Goal: Information Seeking & Learning: Learn about a topic

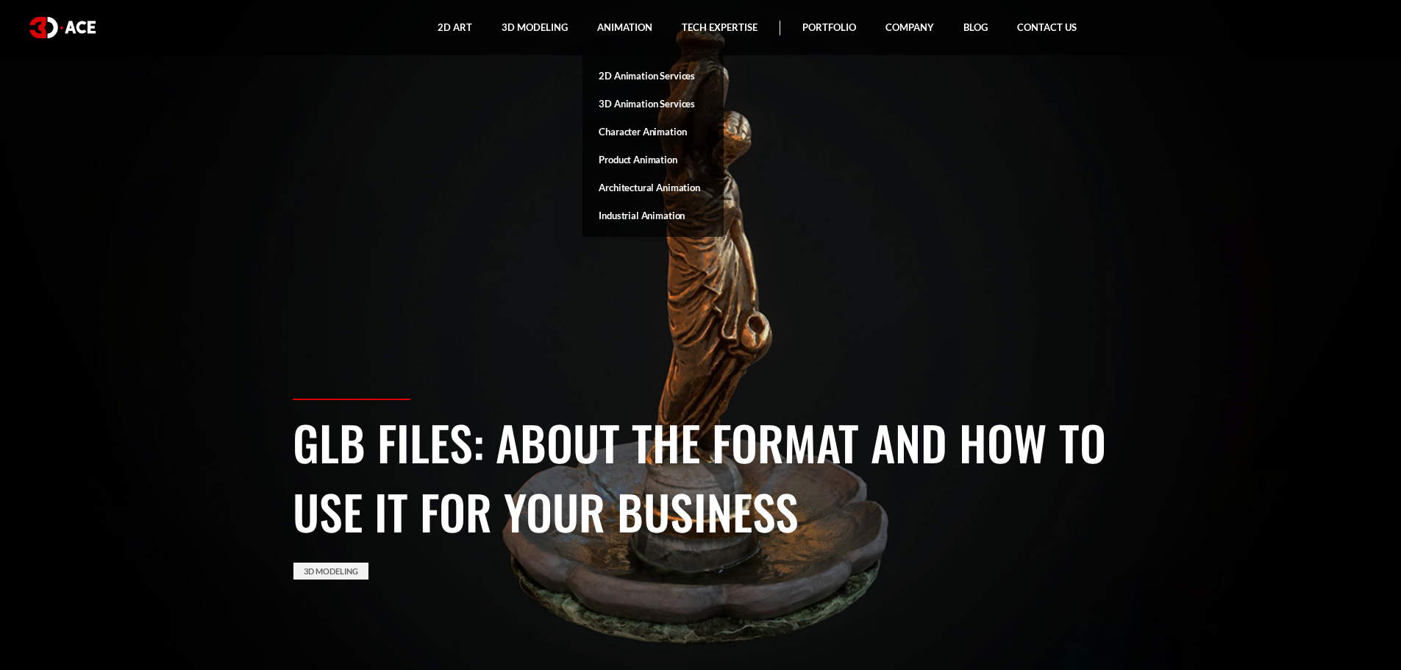
click at [652, 132] on link "Character Animation" at bounding box center [653, 132] width 141 height 28
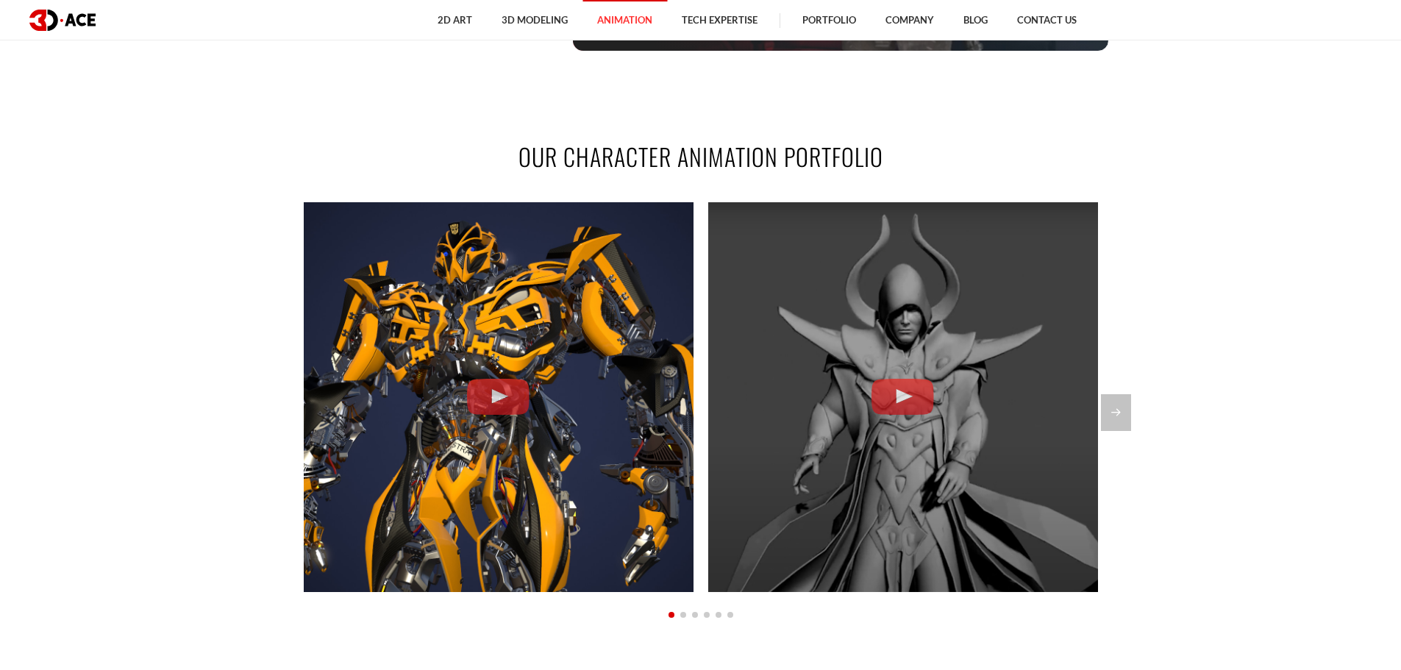
scroll to position [1103, 0]
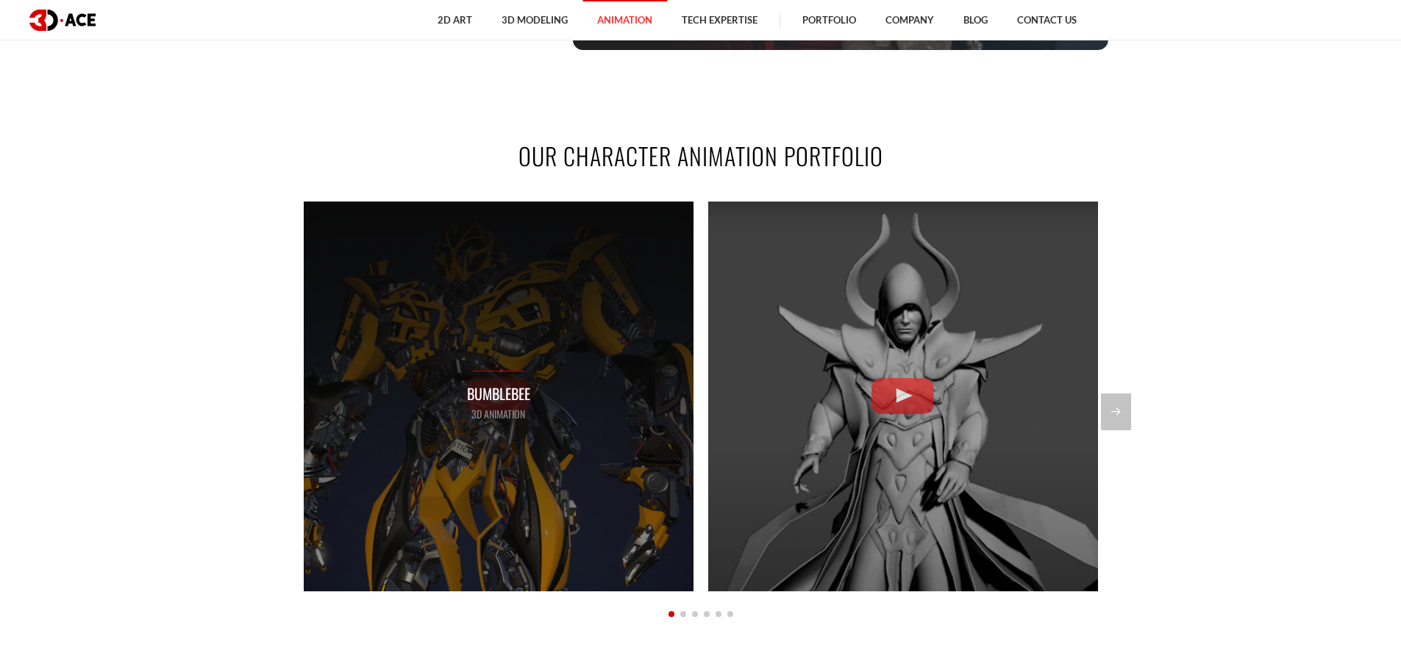
click at [498, 401] on p "Bumblebee" at bounding box center [498, 393] width 63 height 23
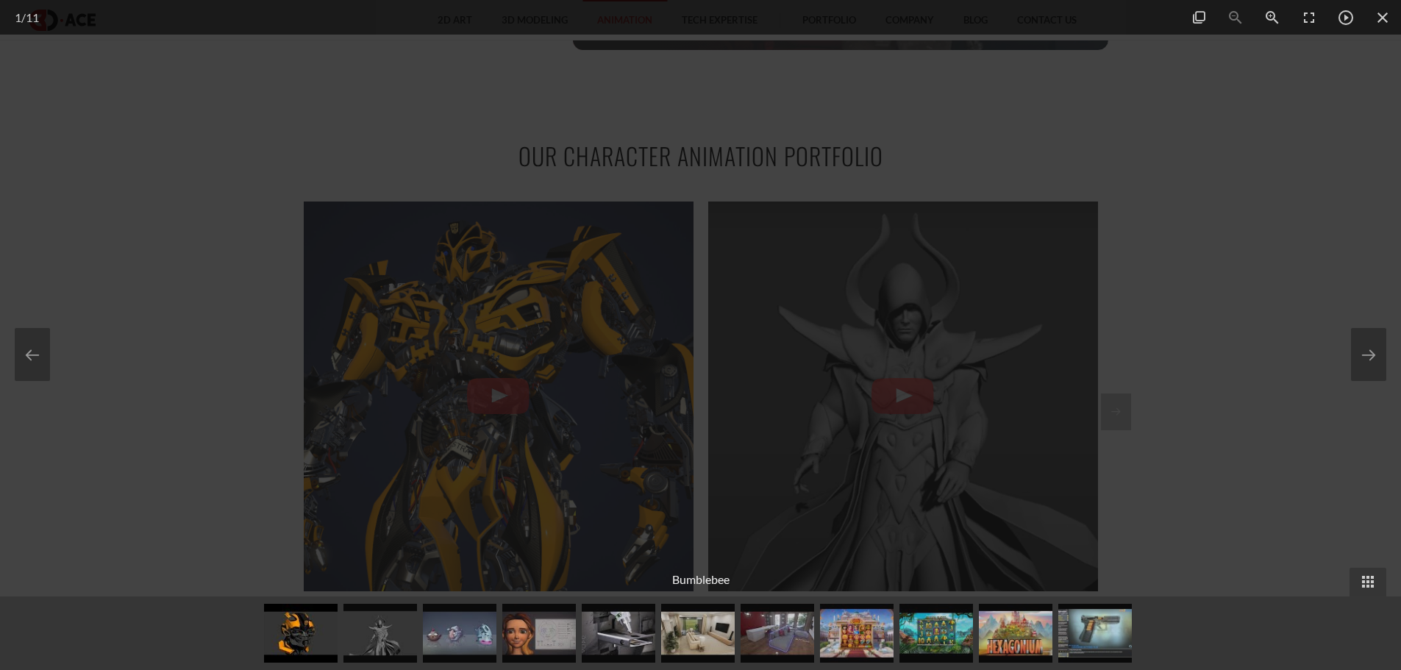
click at [1279, 346] on div at bounding box center [700, 335] width 1401 height 670
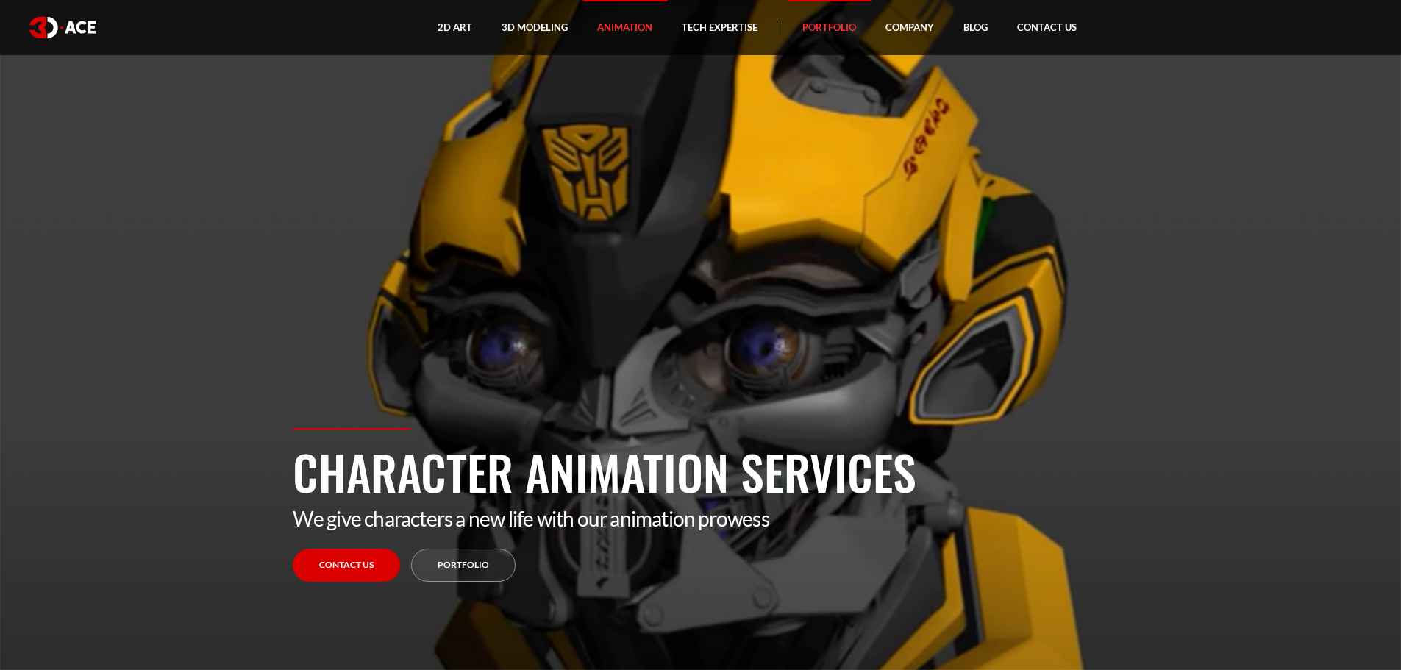
click at [820, 28] on link "Portfolio" at bounding box center [829, 27] width 83 height 55
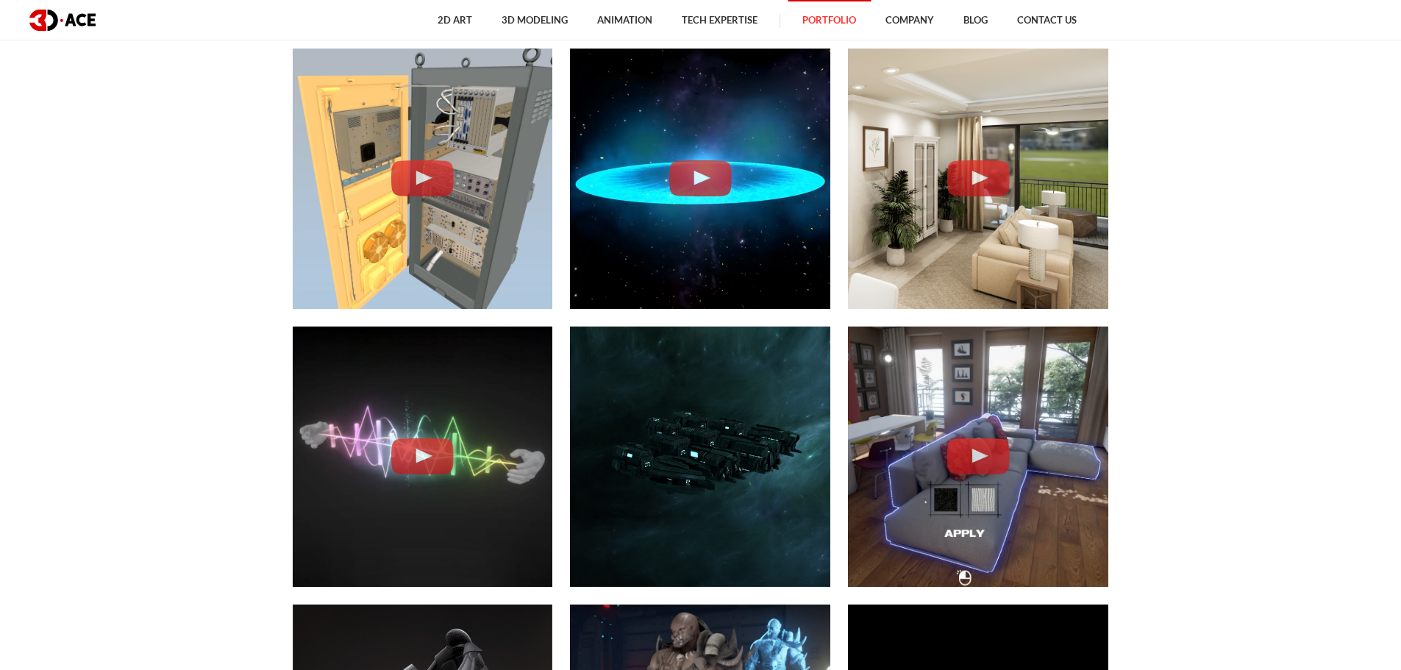
scroll to position [3678, 0]
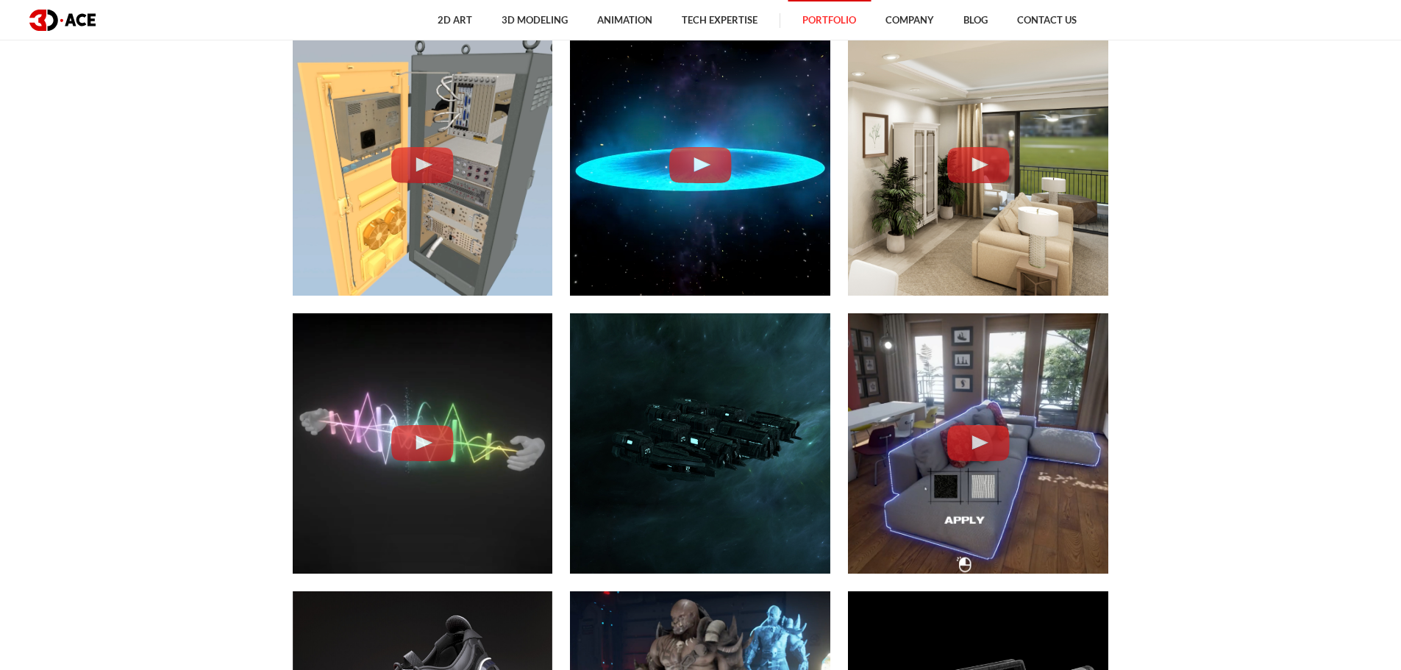
click at [736, 235] on div "Abelana Space VFX VFX" at bounding box center [700, 165] width 260 height 260
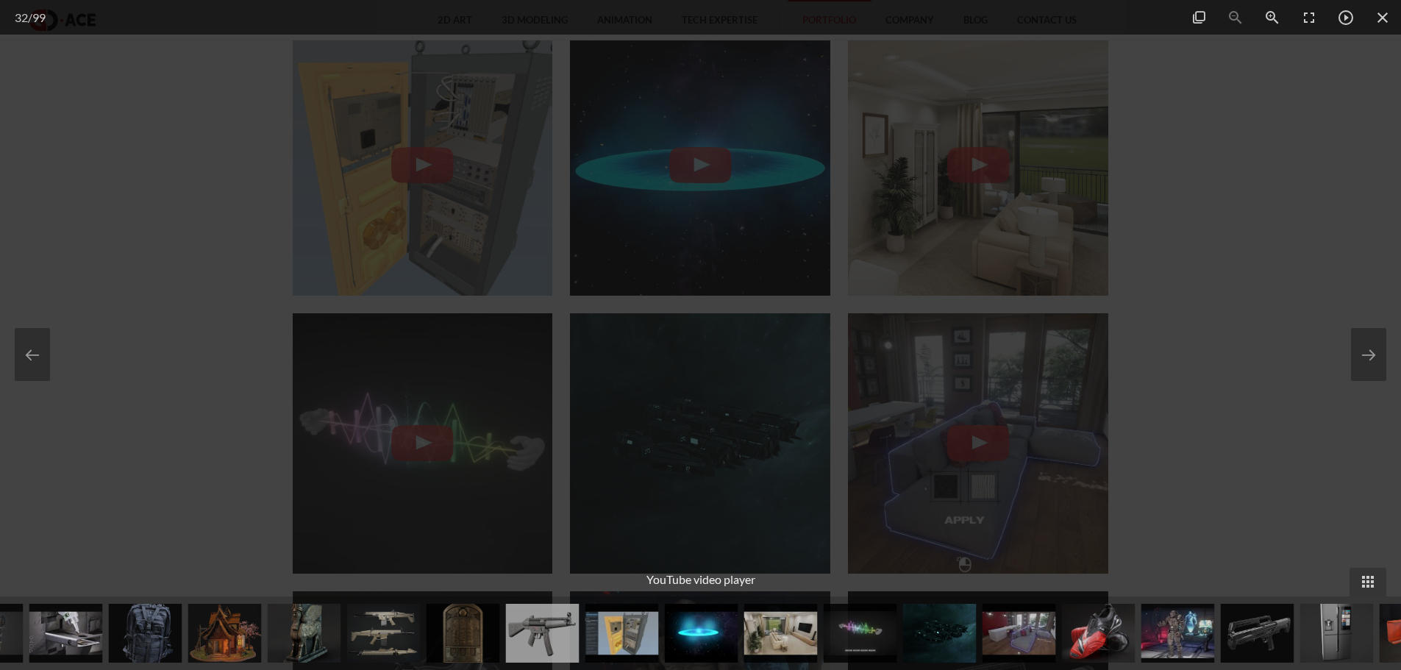
click at [1281, 436] on div at bounding box center [700, 335] width 1401 height 670
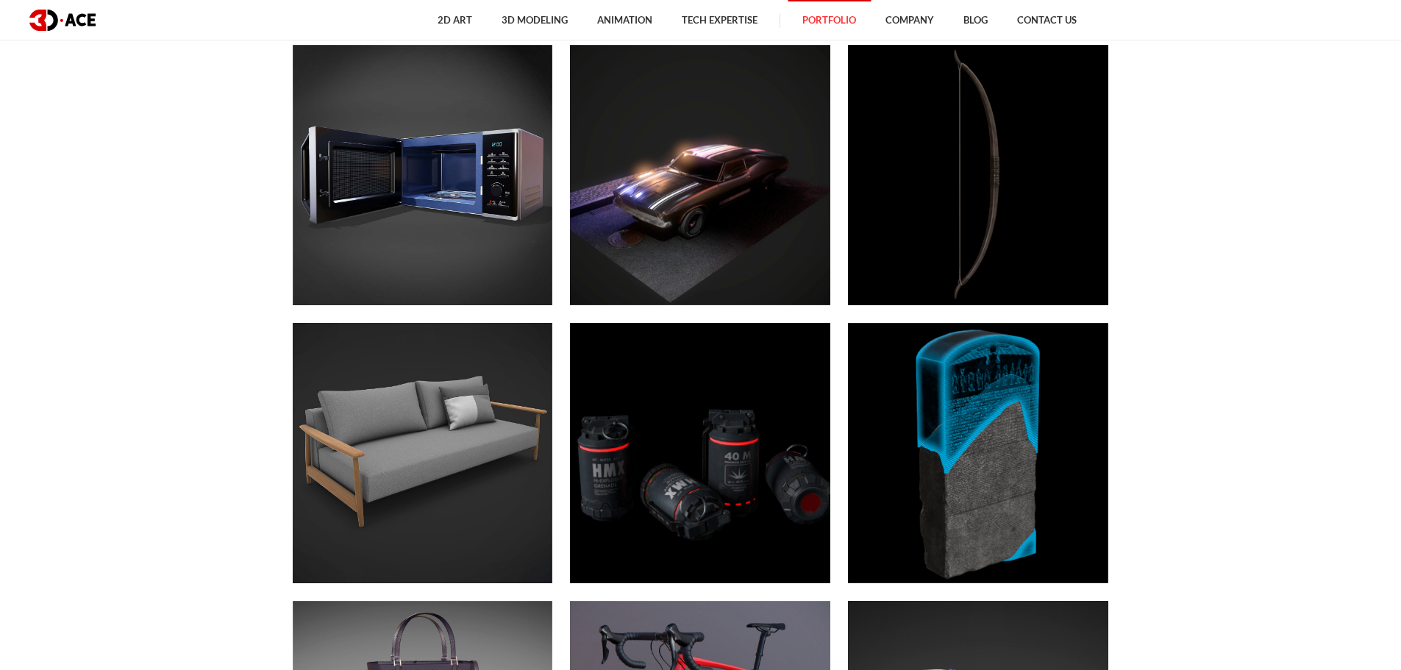
scroll to position [4781, 0]
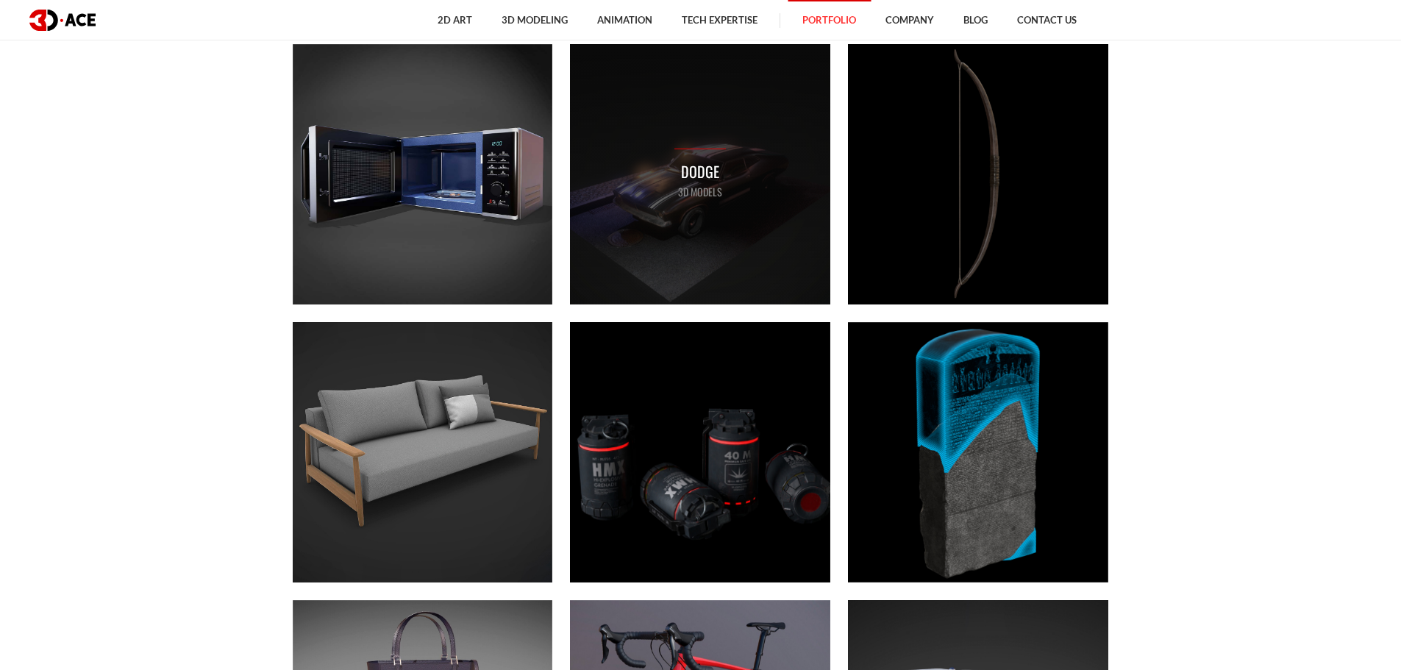
click at [738, 191] on div "Dodge 3D MODELS" at bounding box center [700, 174] width 260 height 260
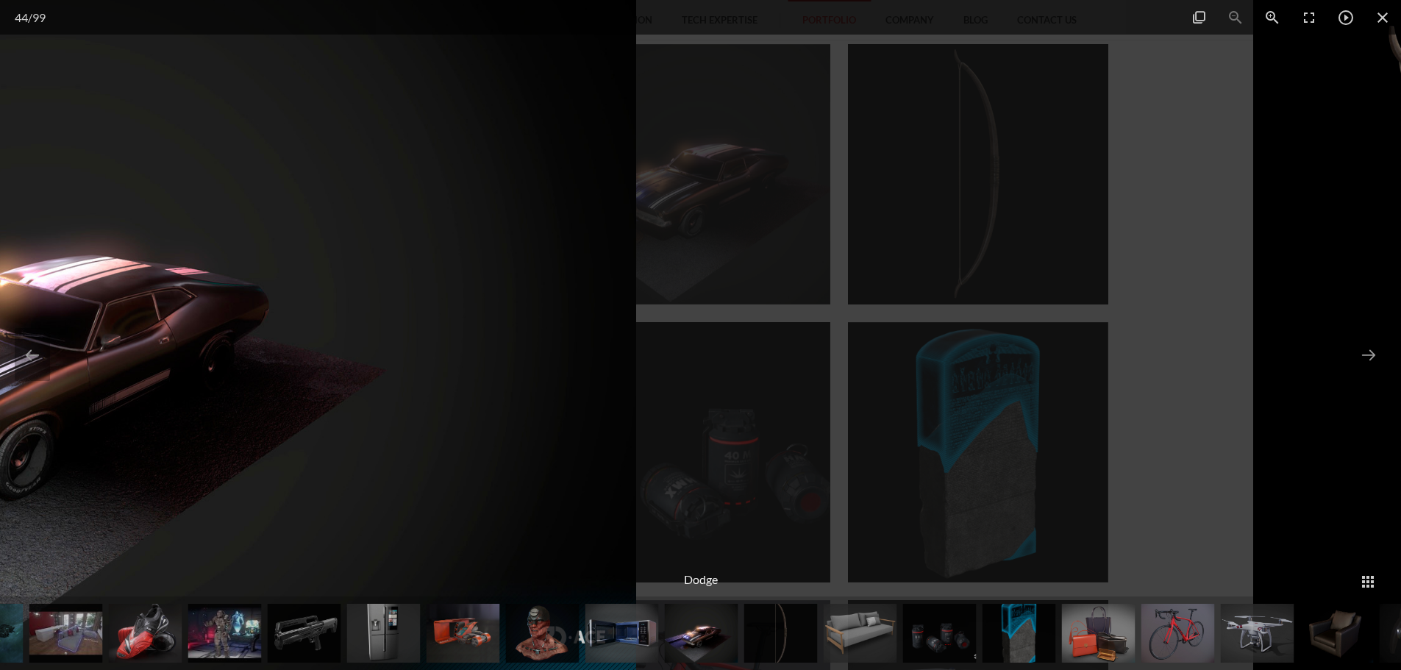
drag, startPoint x: 855, startPoint y: 352, endPoint x: 154, endPoint y: 332, distance: 702.0
click at [182, 337] on img at bounding box center [41, 335] width 1192 height 670
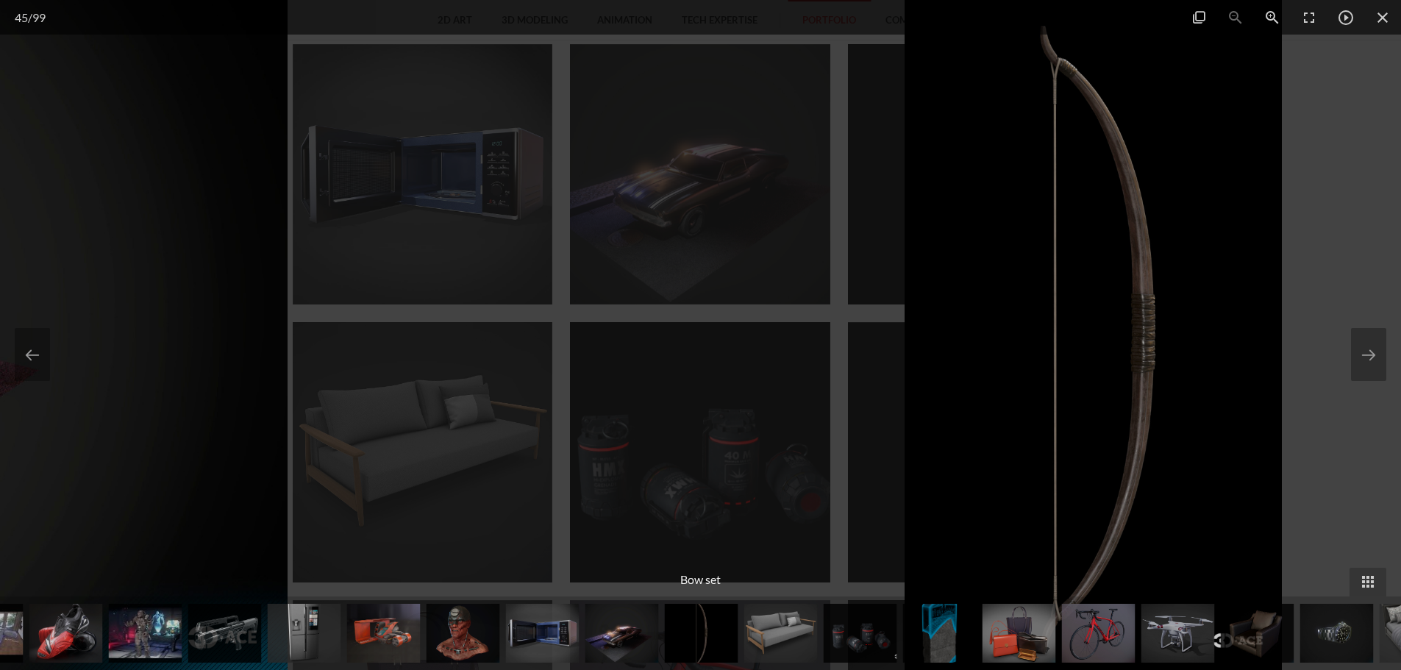
drag, startPoint x: 697, startPoint y: 390, endPoint x: 1107, endPoint y: 390, distance: 410.4
click at [1087, 390] on img at bounding box center [1093, 335] width 377 height 670
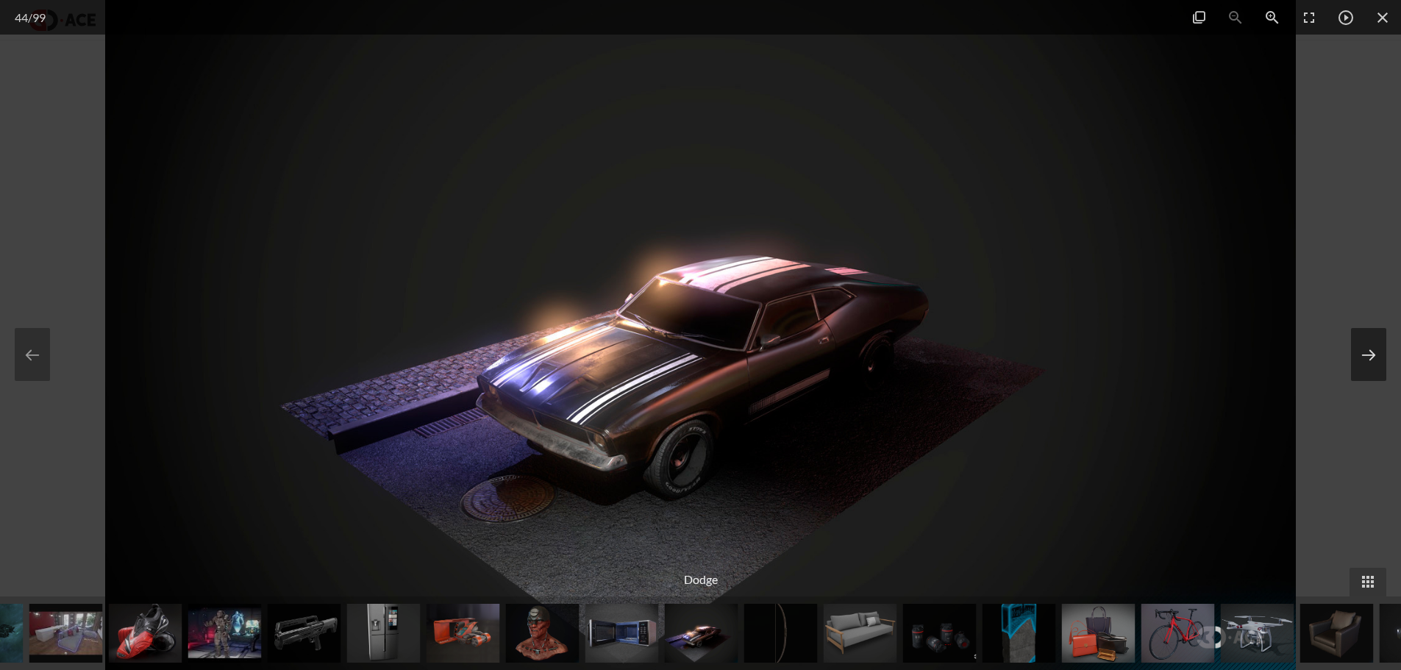
click at [1381, 374] on button at bounding box center [1368, 354] width 35 height 53
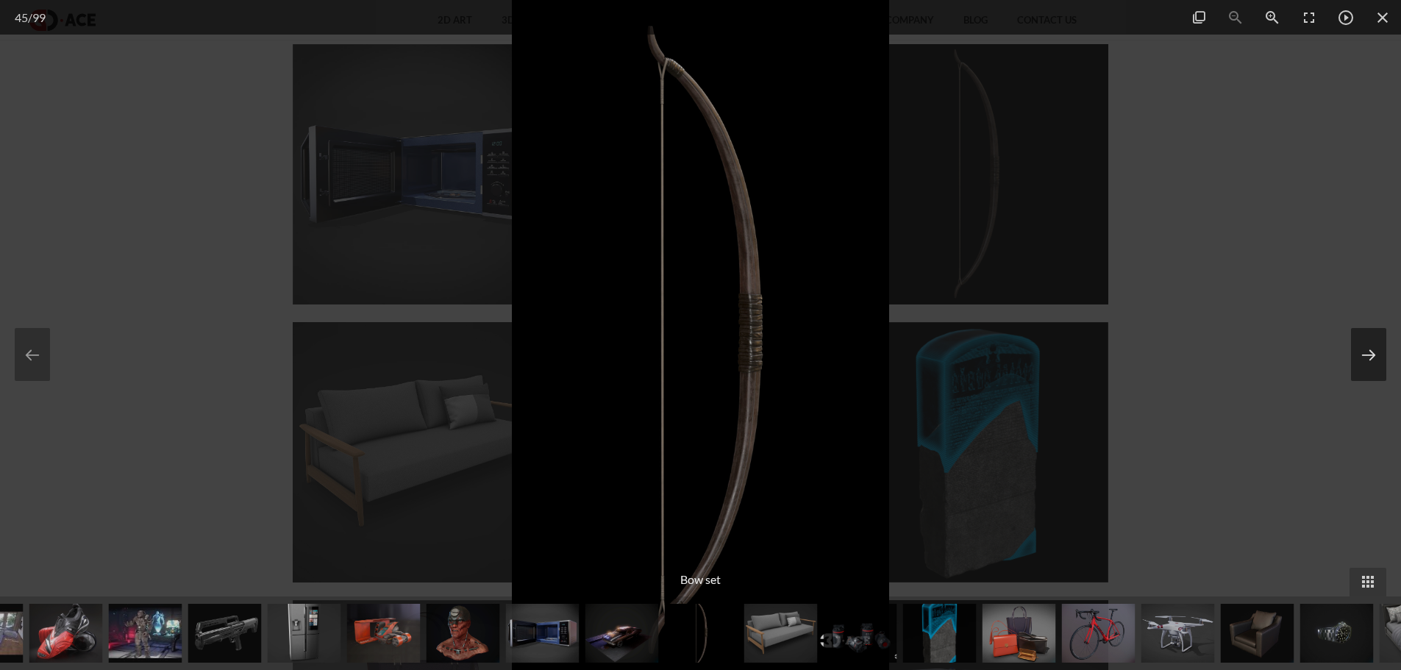
click at [1381, 374] on button at bounding box center [1368, 354] width 35 height 53
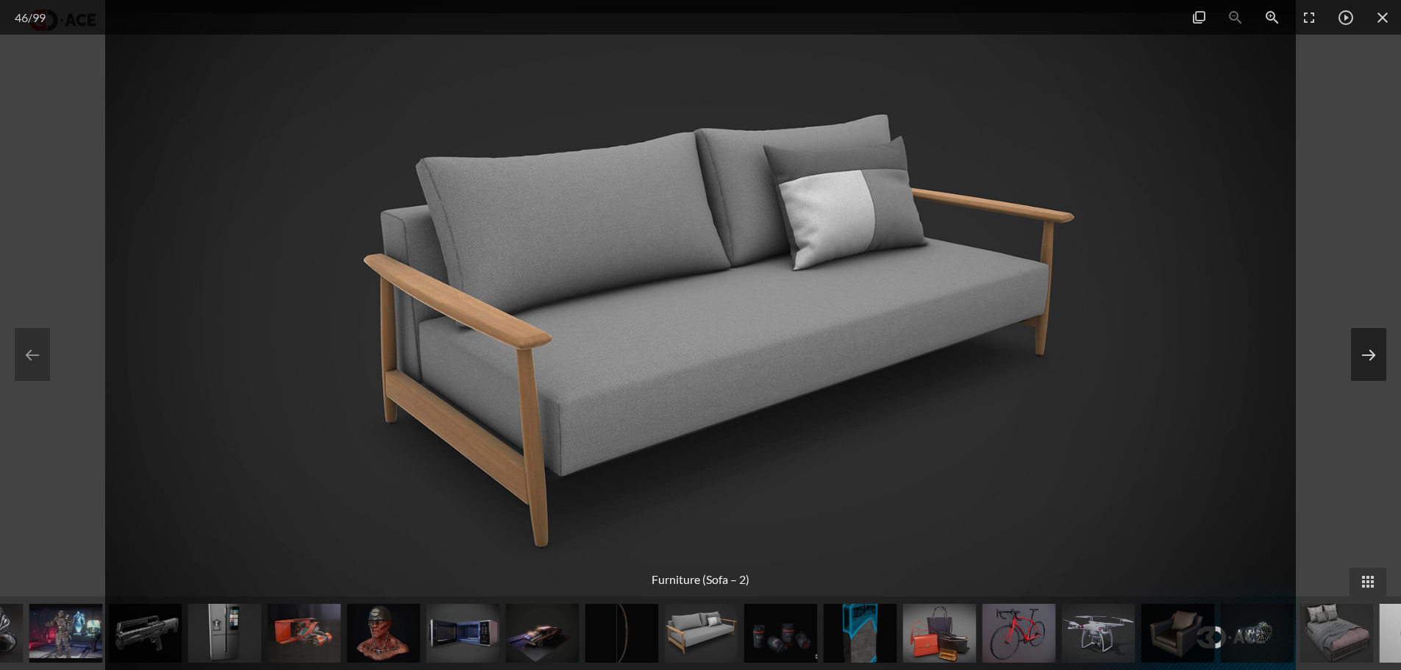
click at [1381, 374] on button at bounding box center [1368, 354] width 35 height 53
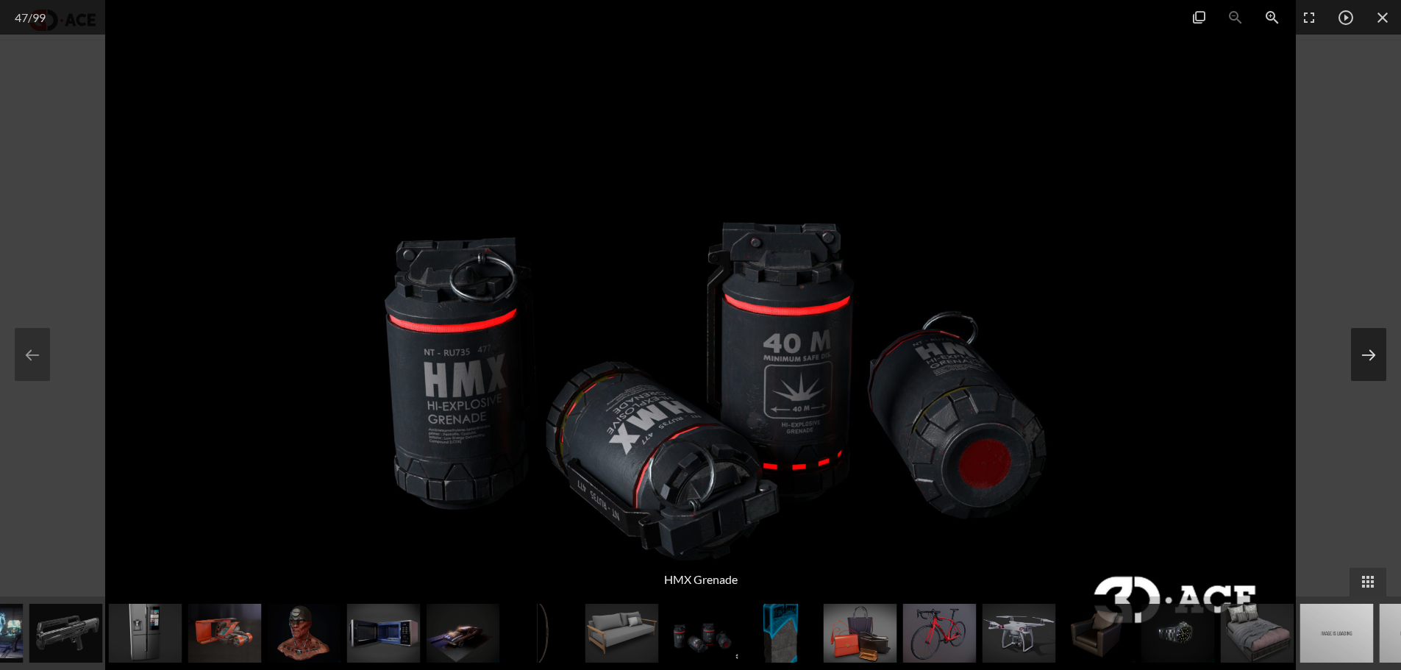
click at [1381, 374] on button at bounding box center [1368, 354] width 35 height 53
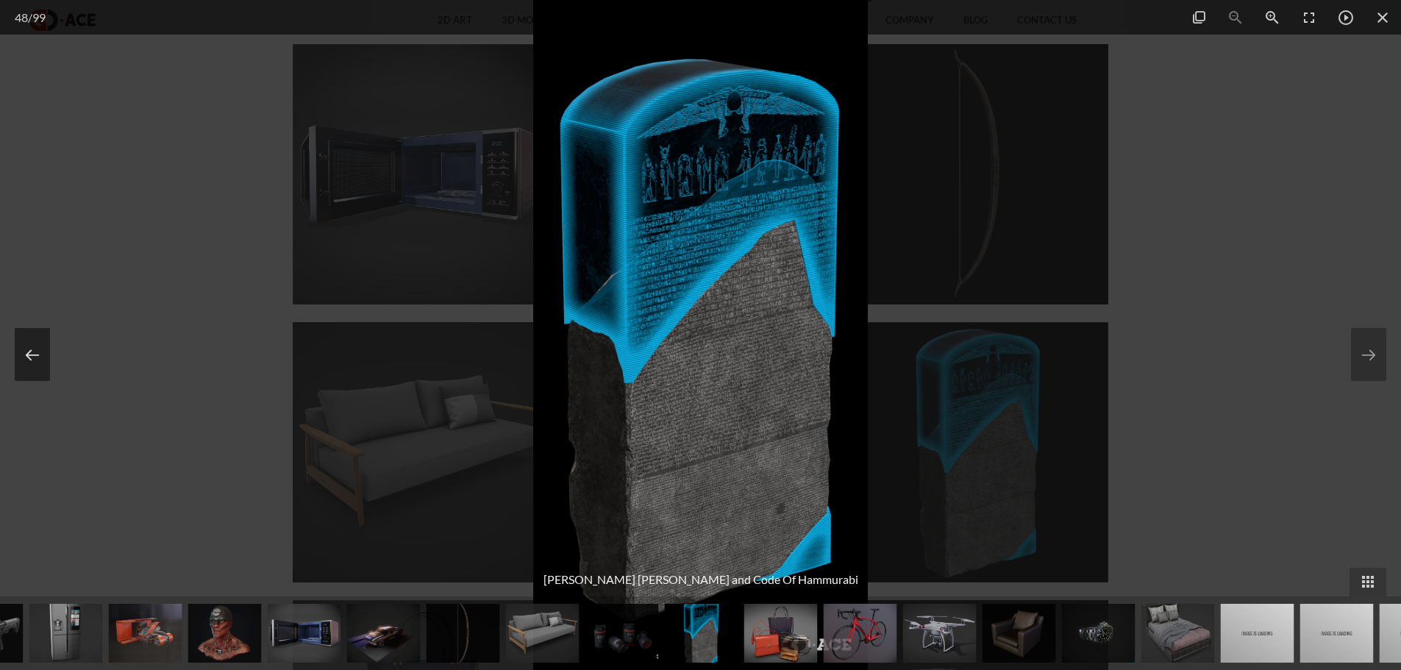
click at [24, 372] on button at bounding box center [32, 354] width 35 height 53
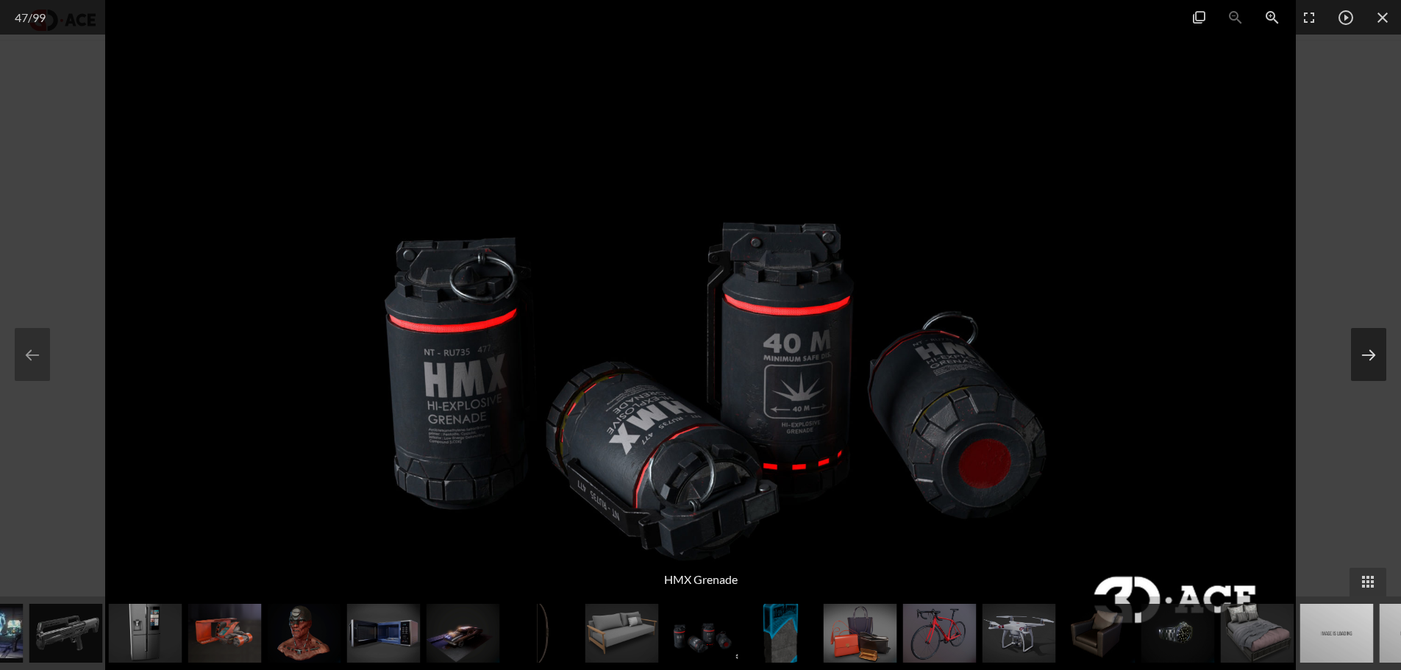
click at [1381, 343] on button at bounding box center [1368, 354] width 35 height 53
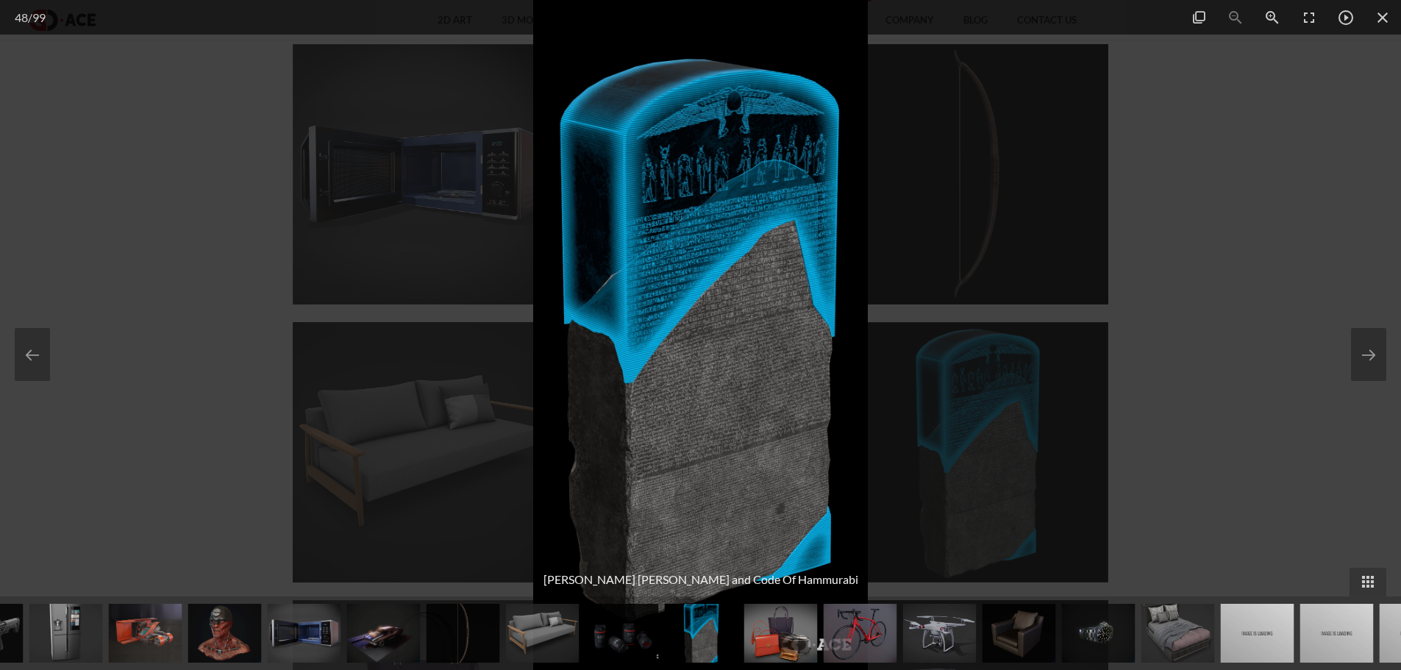
click at [1140, 321] on div at bounding box center [700, 335] width 1401 height 670
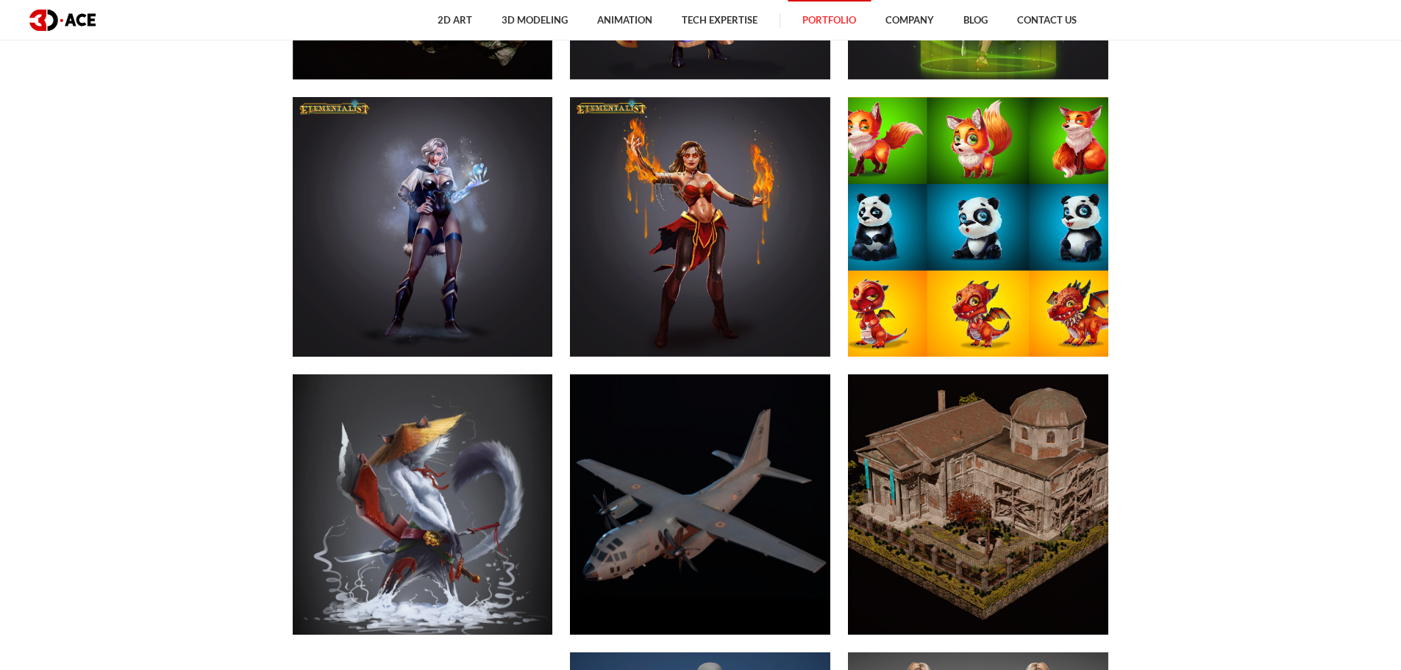
scroll to position [7232, 0]
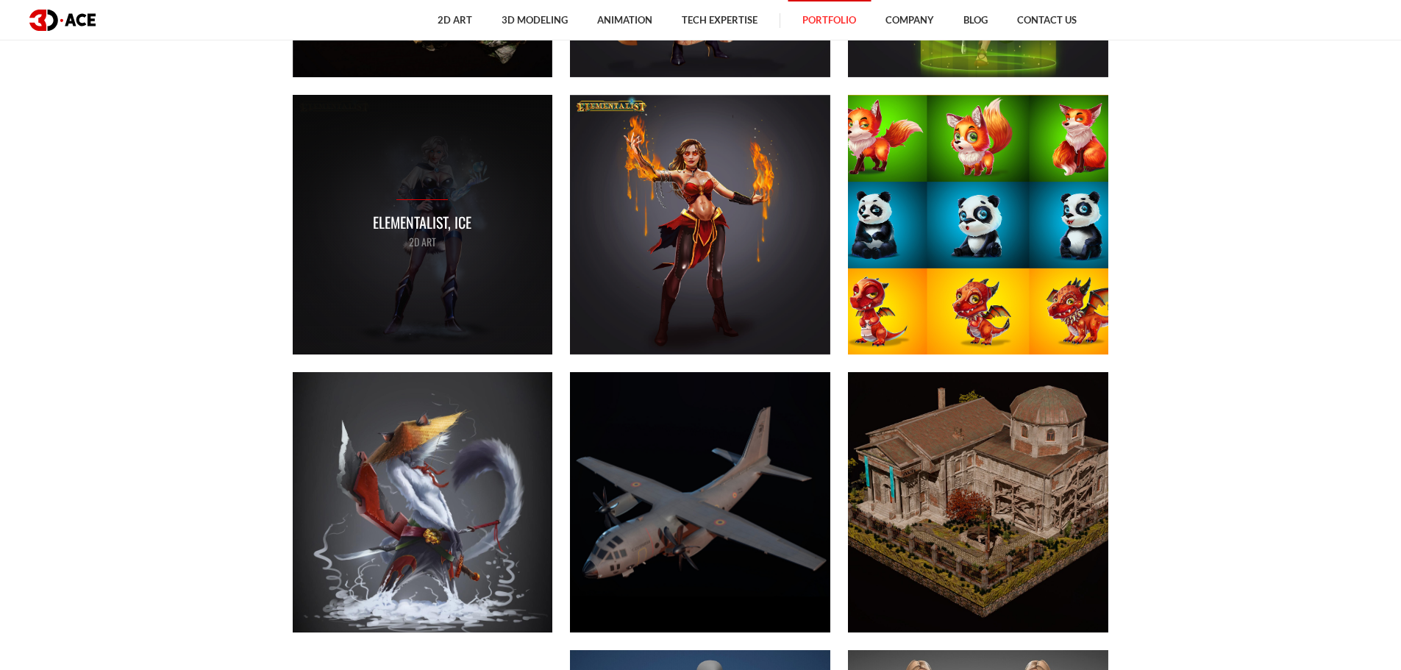
click at [427, 260] on div "Elementalist, Ice 2D ART" at bounding box center [423, 225] width 260 height 260
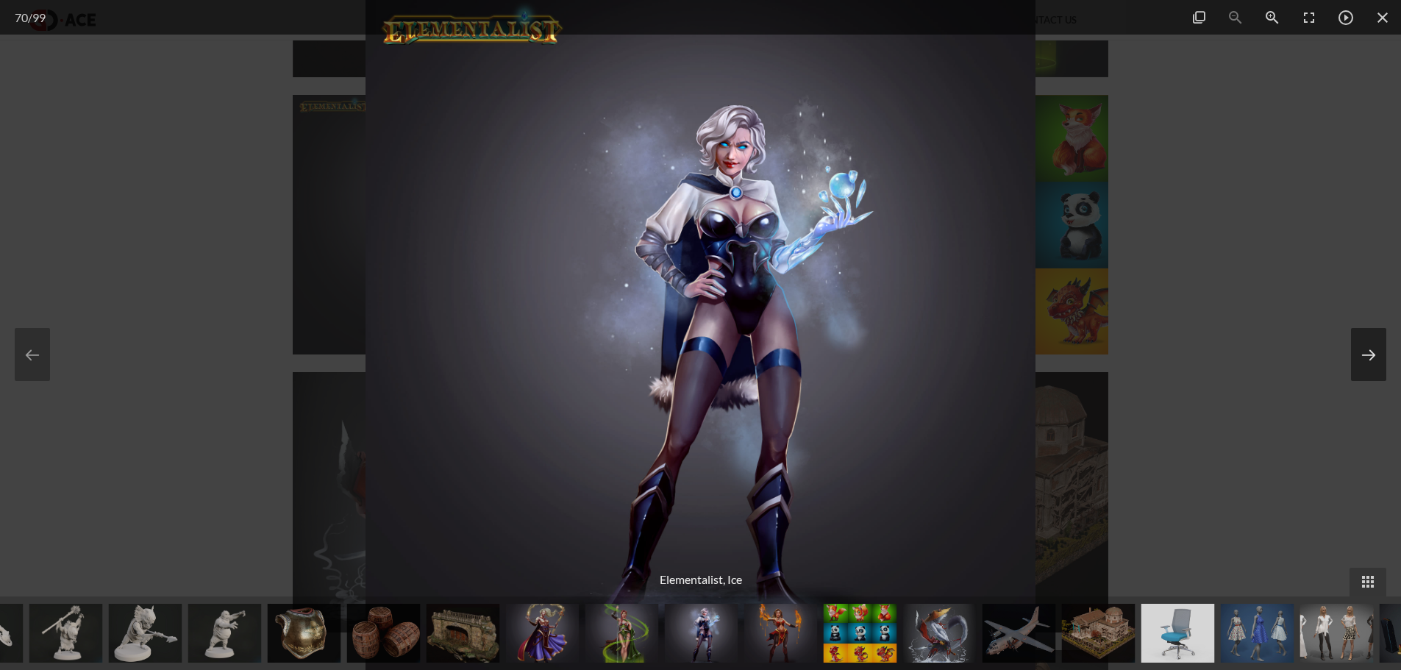
click at [1376, 363] on button at bounding box center [1368, 354] width 35 height 53
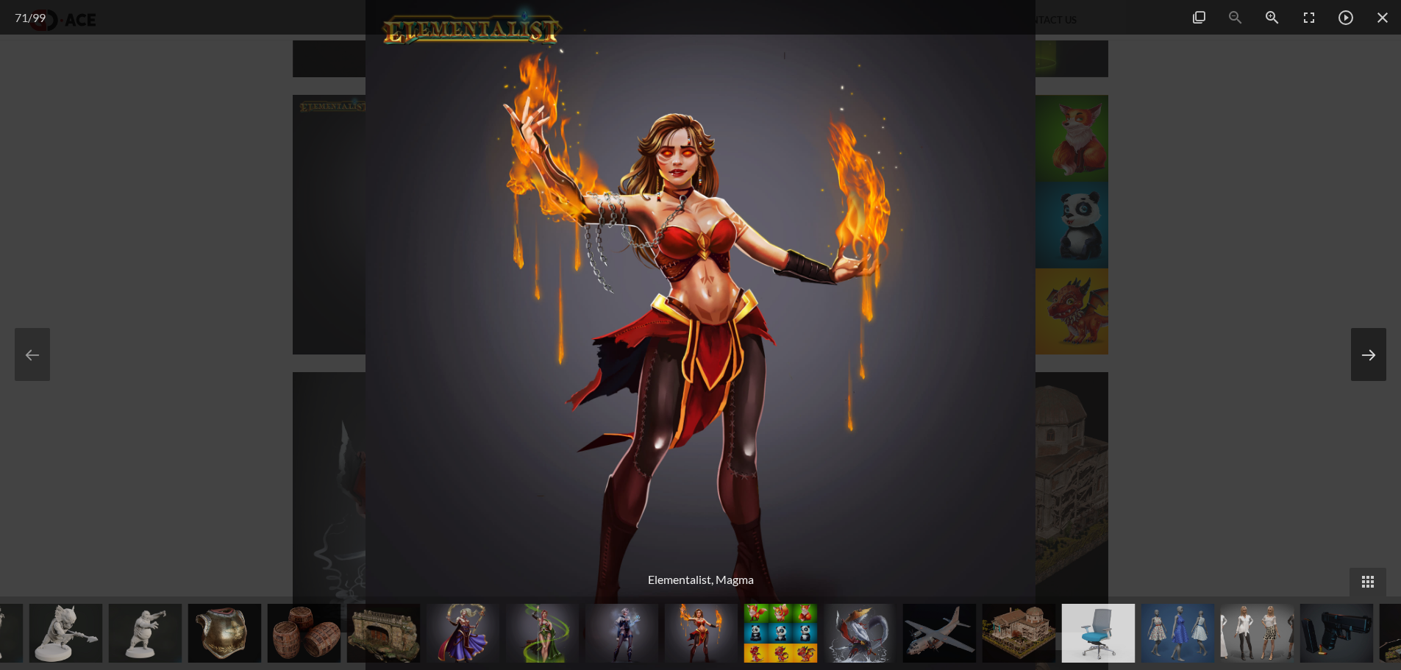
click at [1376, 363] on button at bounding box center [1368, 354] width 35 height 53
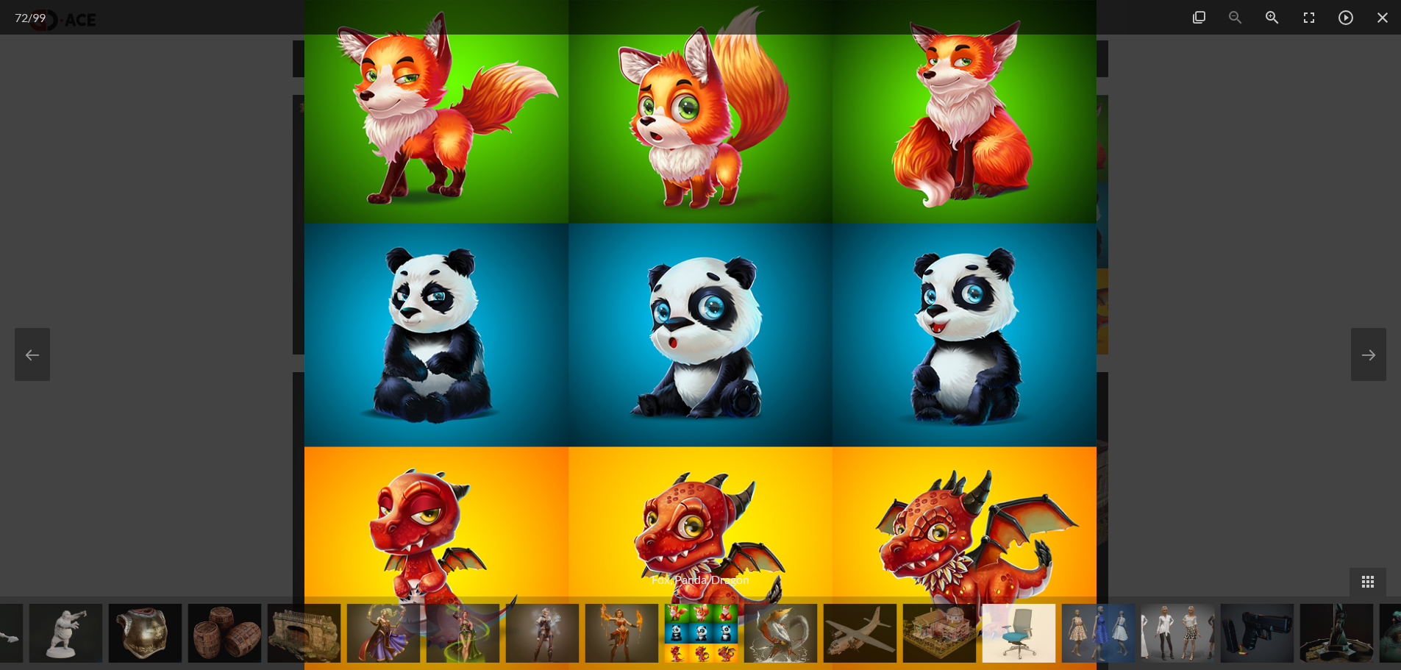
click at [1217, 304] on div at bounding box center [700, 335] width 1401 height 670
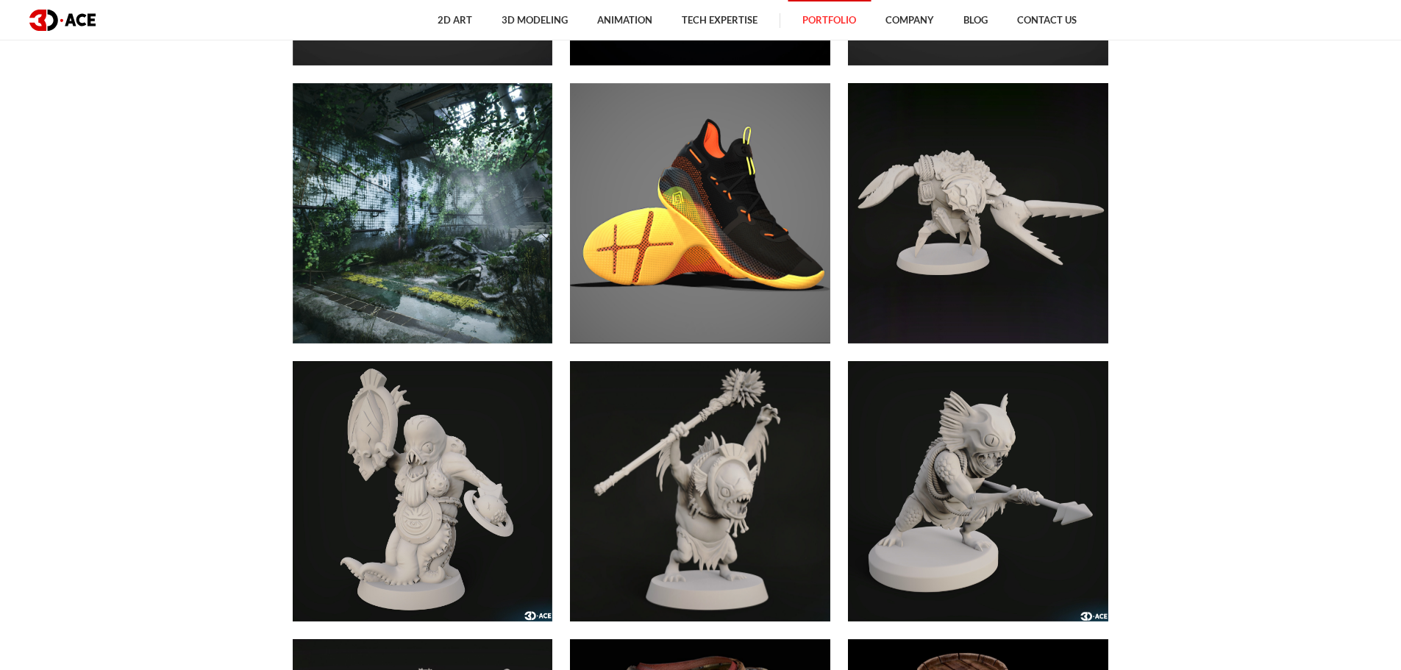
scroll to position [6129, 0]
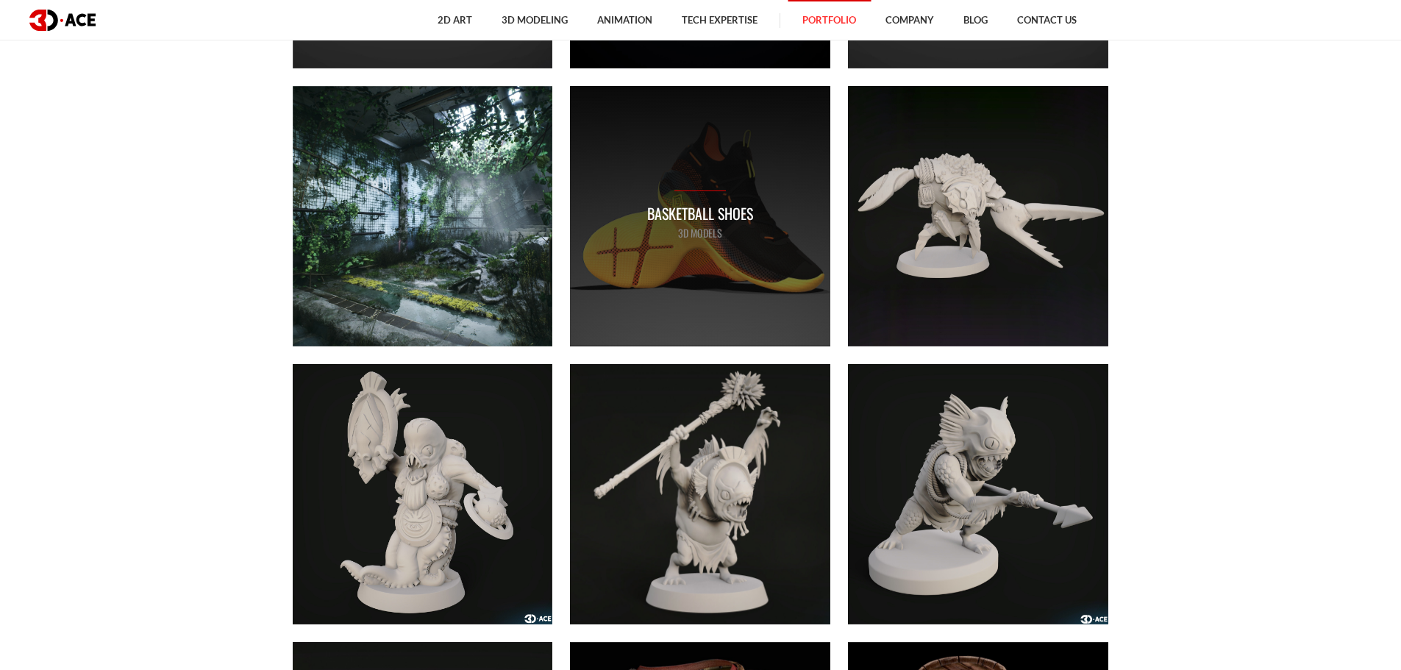
click at [761, 264] on div "Basketball Shoes 3D MODELS" at bounding box center [700, 216] width 260 height 260
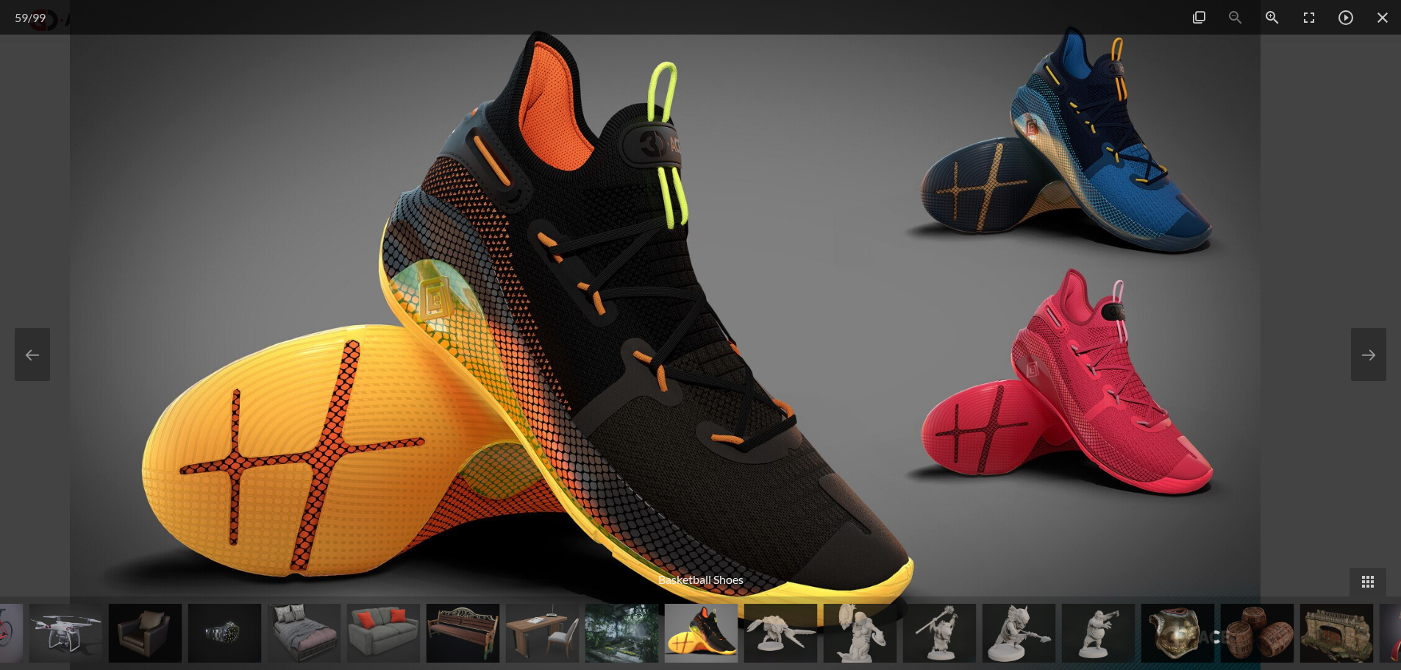
drag, startPoint x: 677, startPoint y: 304, endPoint x: 624, endPoint y: 302, distance: 53.0
click at [624, 302] on img at bounding box center [666, 335] width 1192 height 670
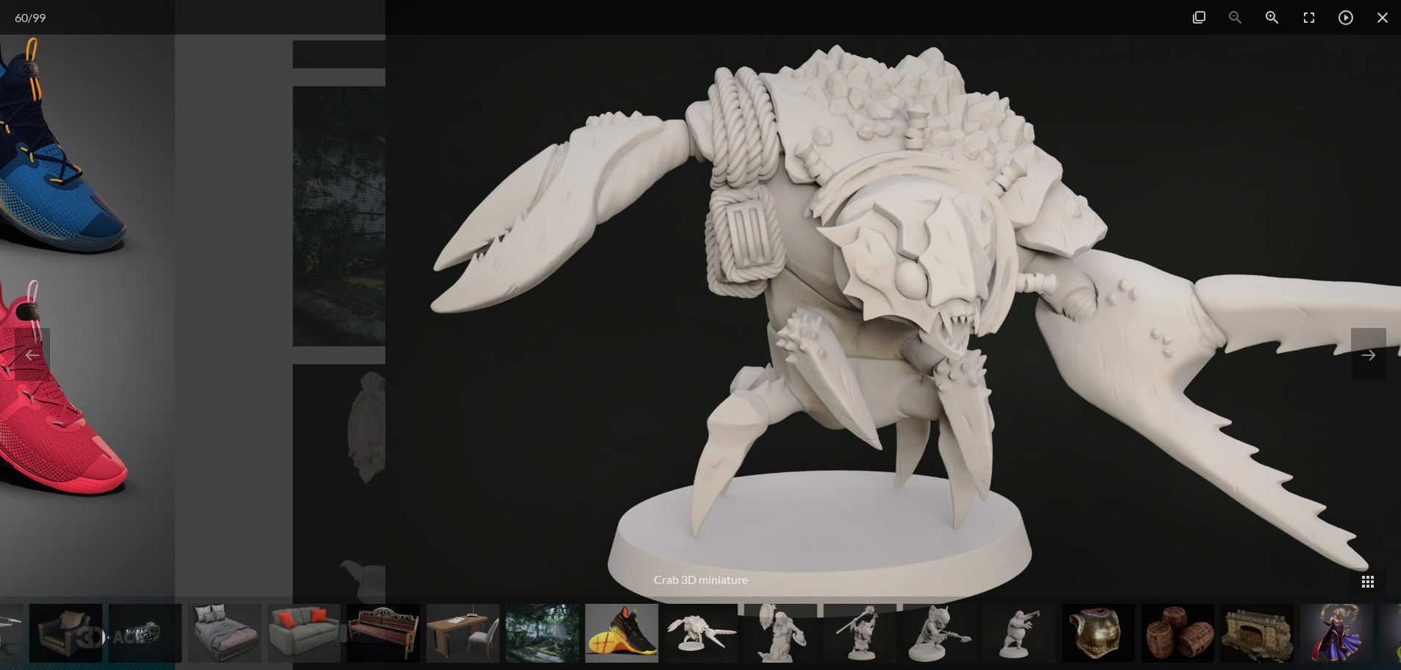
click at [930, 308] on img at bounding box center [981, 335] width 1192 height 670
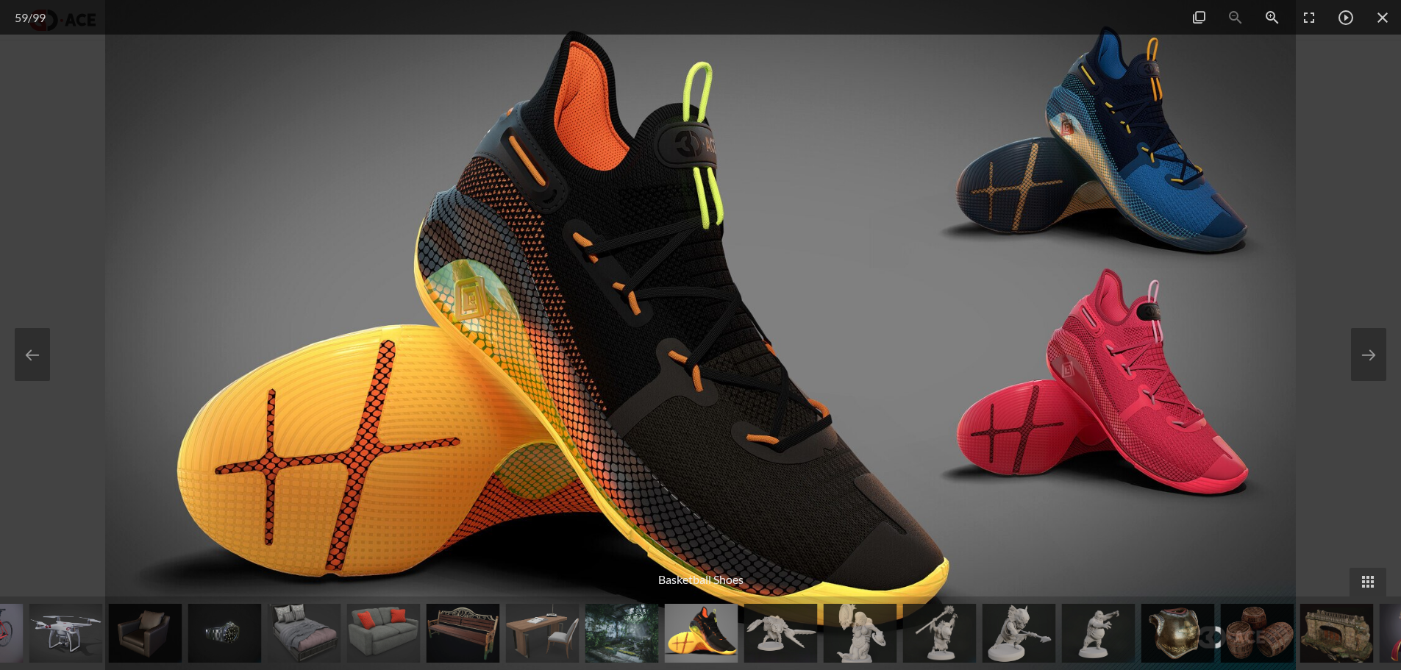
scroll to position [6375, 0]
click at [1378, 21] on span at bounding box center [1382, 17] width 37 height 35
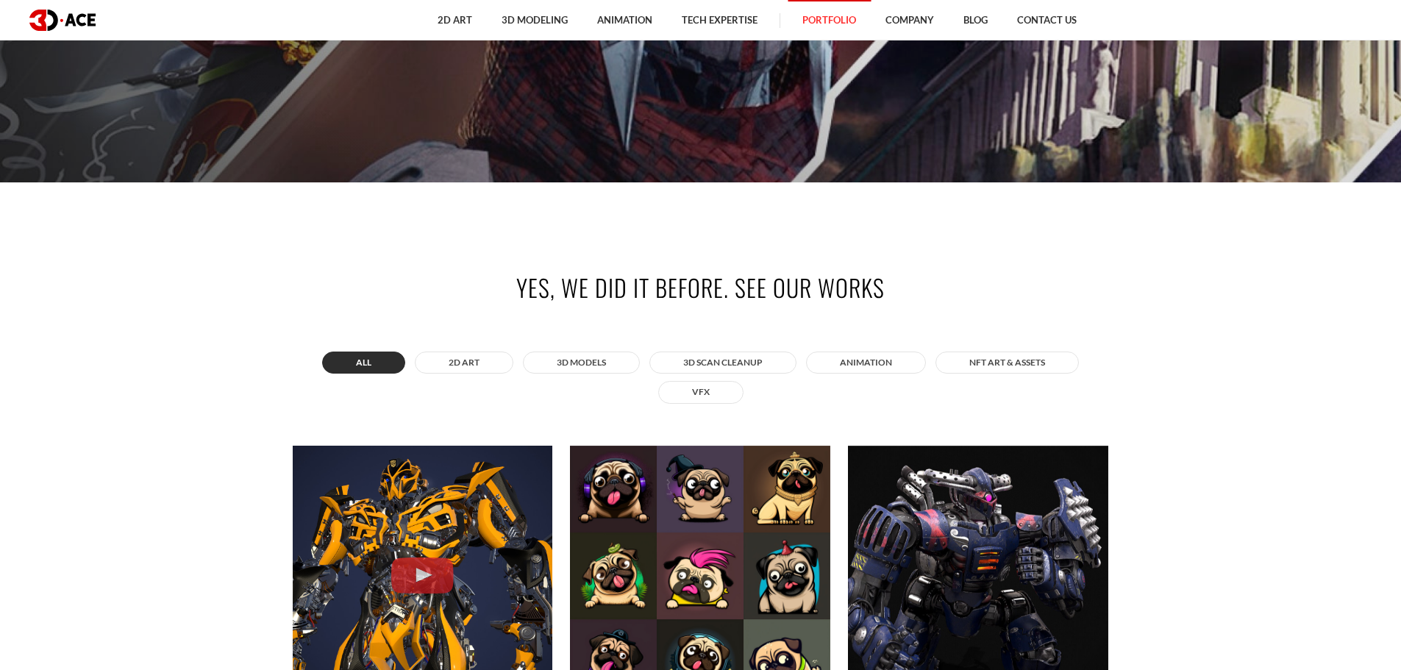
scroll to position [490, 0]
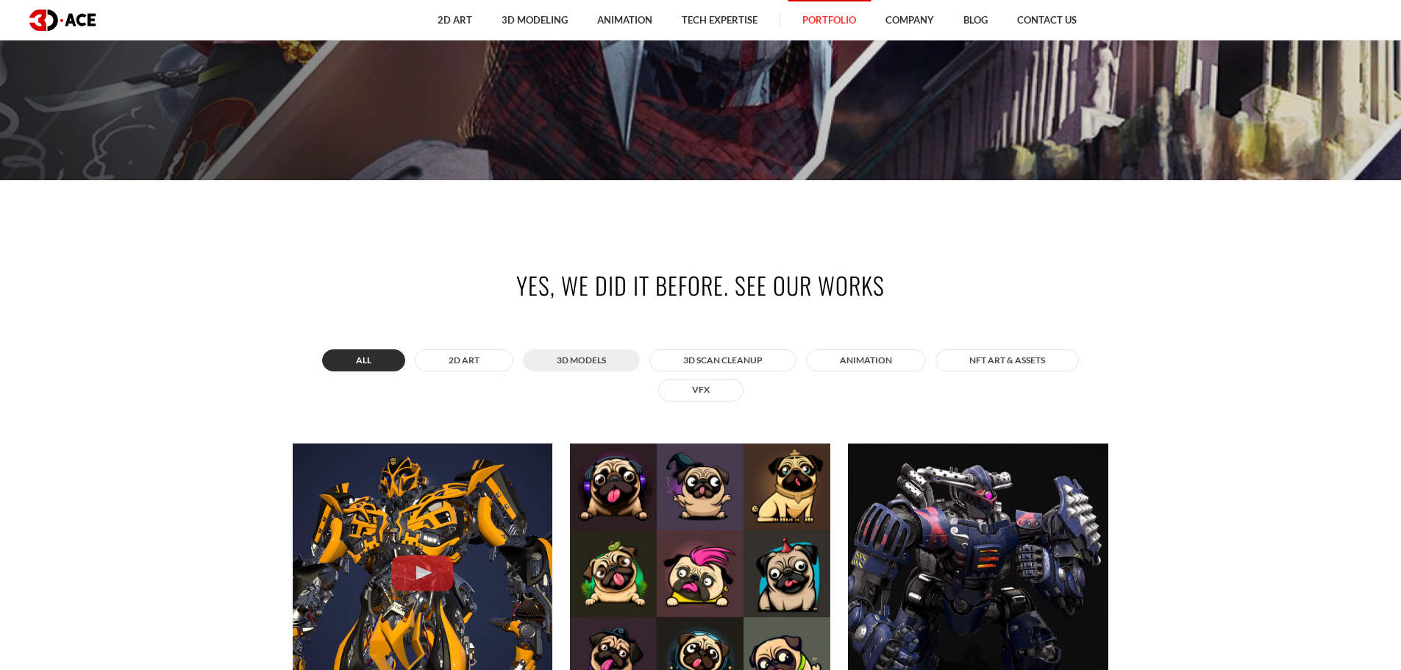
click at [602, 370] on button "3D MODELS" at bounding box center [581, 360] width 117 height 22
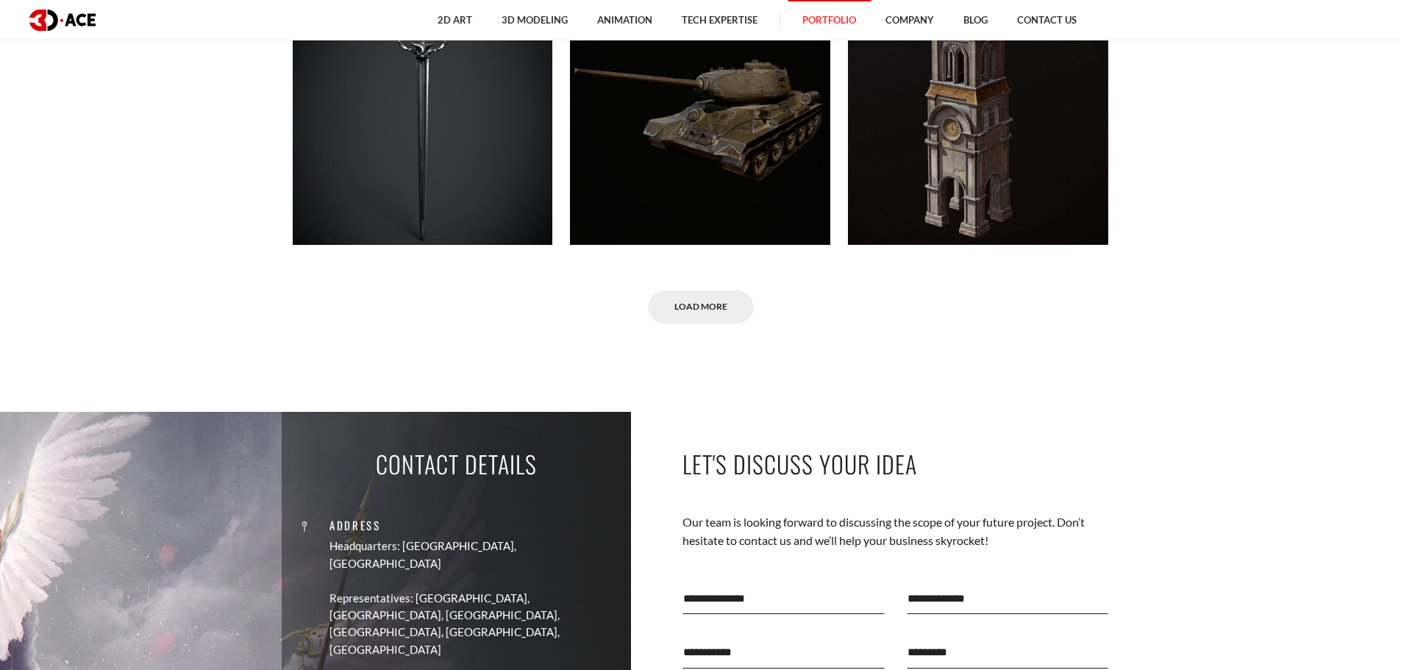
scroll to position [7354, 0]
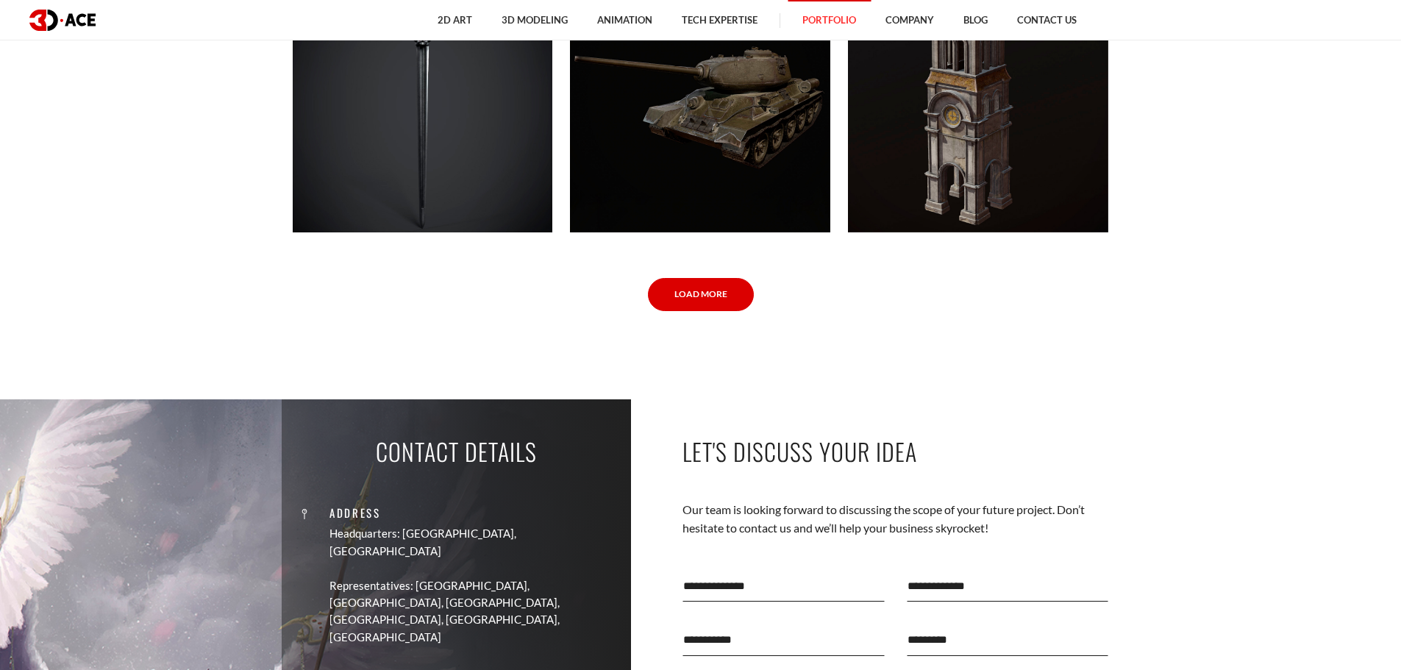
click at [694, 295] on link "Load More" at bounding box center [701, 294] width 106 height 33
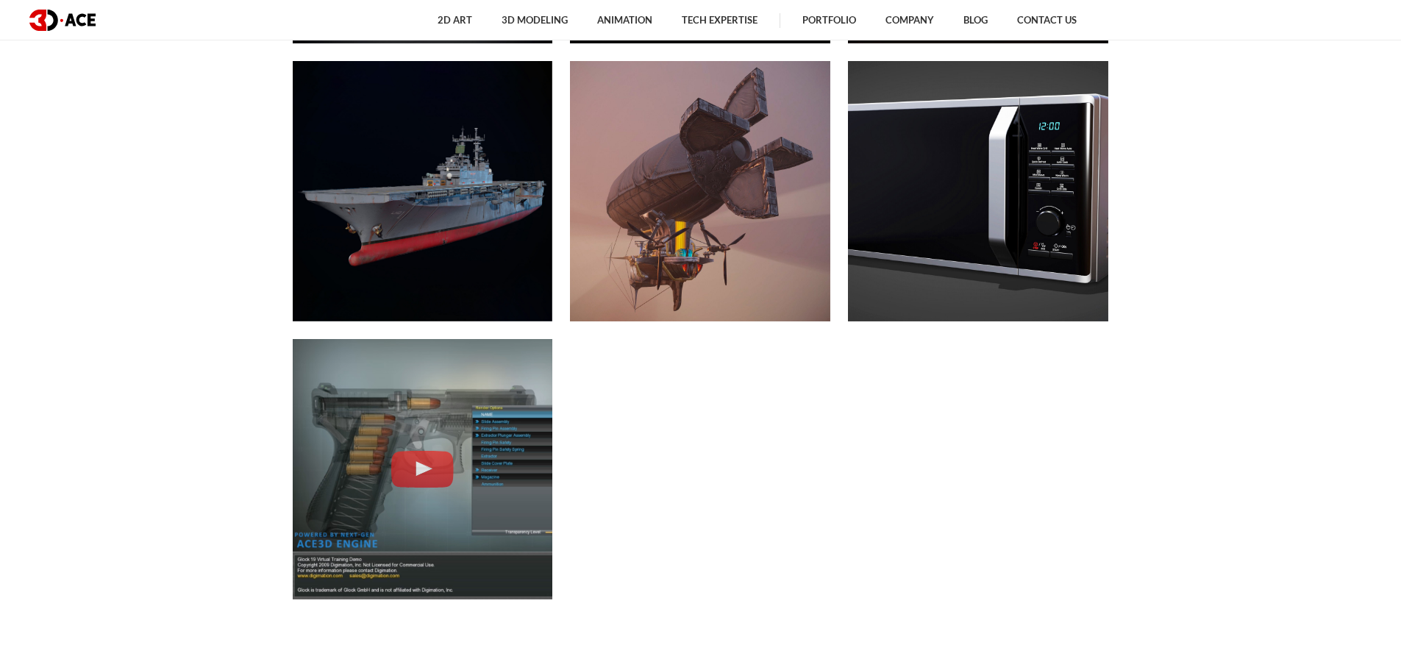
scroll to position [7544, 0]
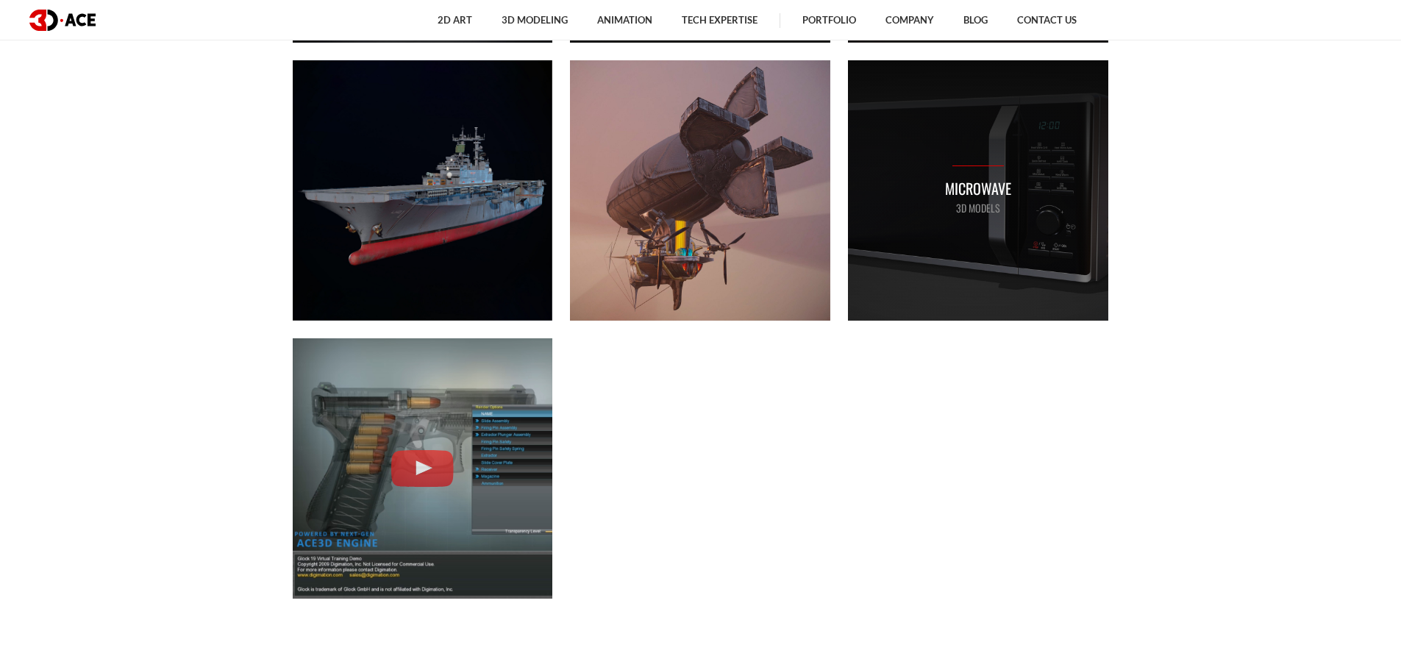
click at [1023, 227] on div "Microwave 3D MODELS" at bounding box center [978, 190] width 260 height 260
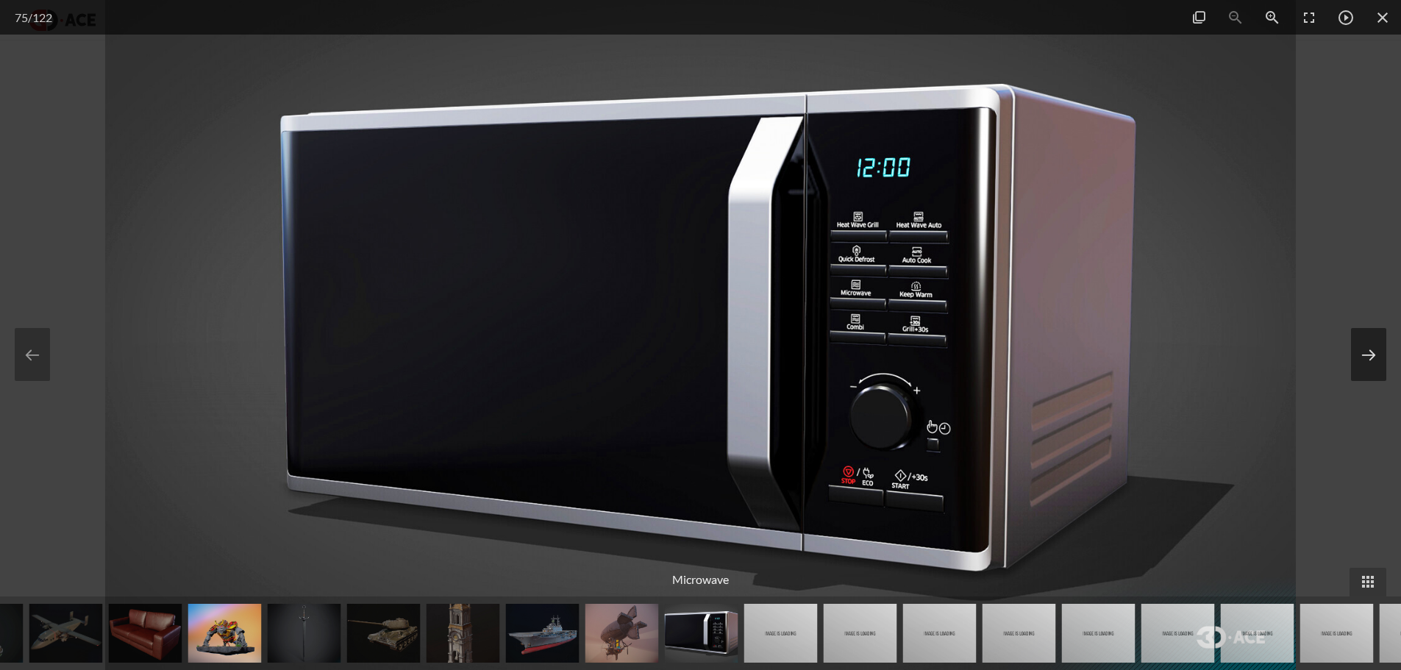
click at [1381, 352] on button at bounding box center [1368, 354] width 35 height 53
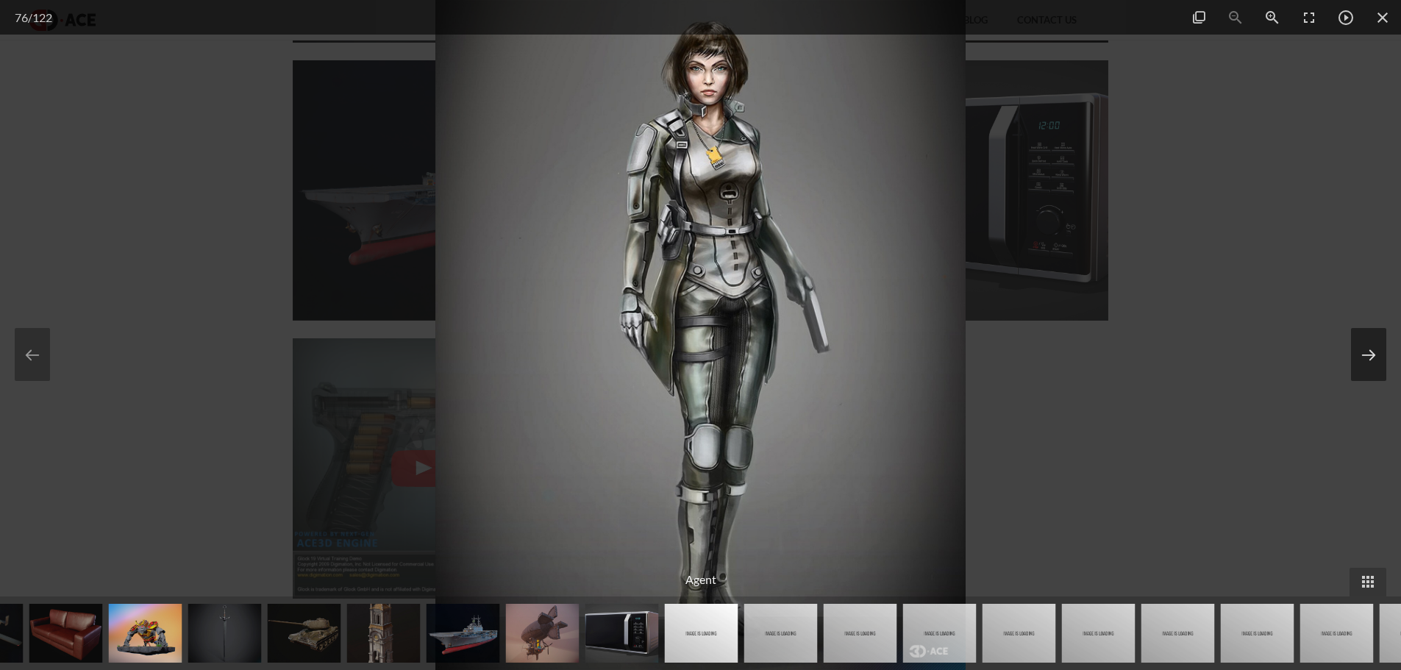
click at [1381, 352] on button at bounding box center [1368, 354] width 35 height 53
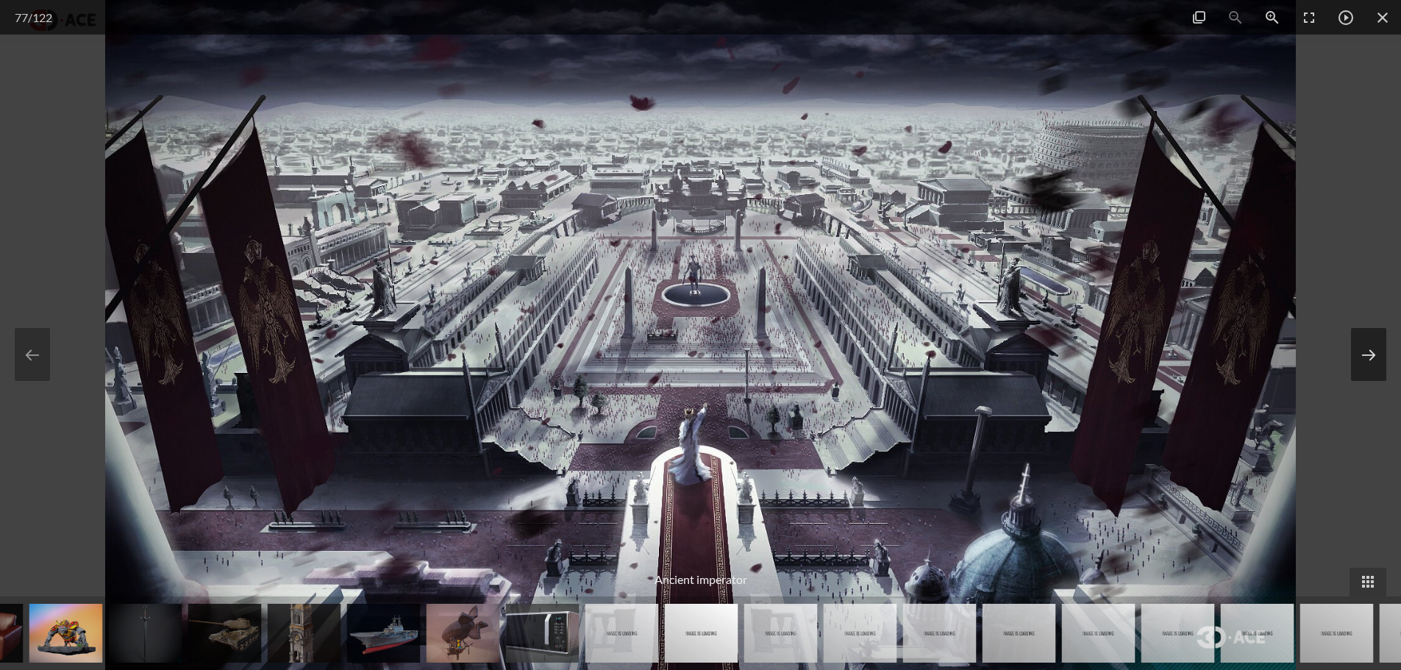
click at [1381, 352] on button at bounding box center [1368, 354] width 35 height 53
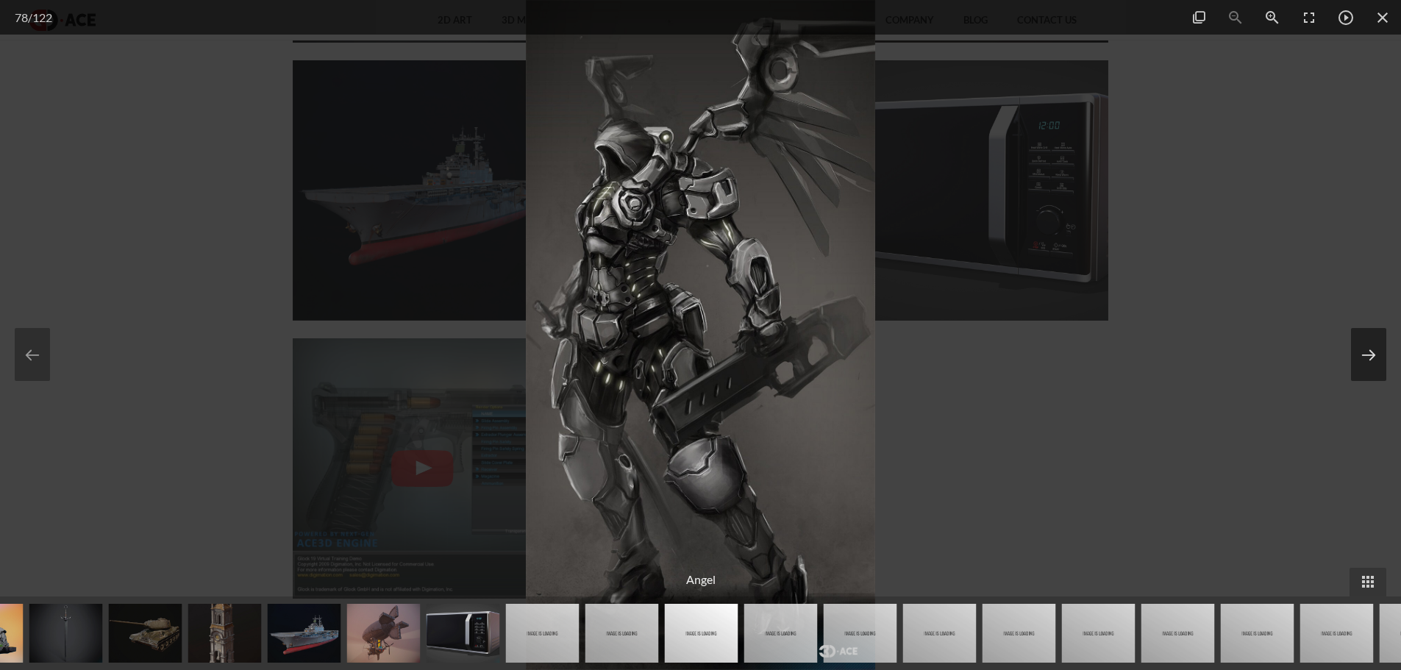
click at [1381, 352] on button at bounding box center [1368, 354] width 35 height 53
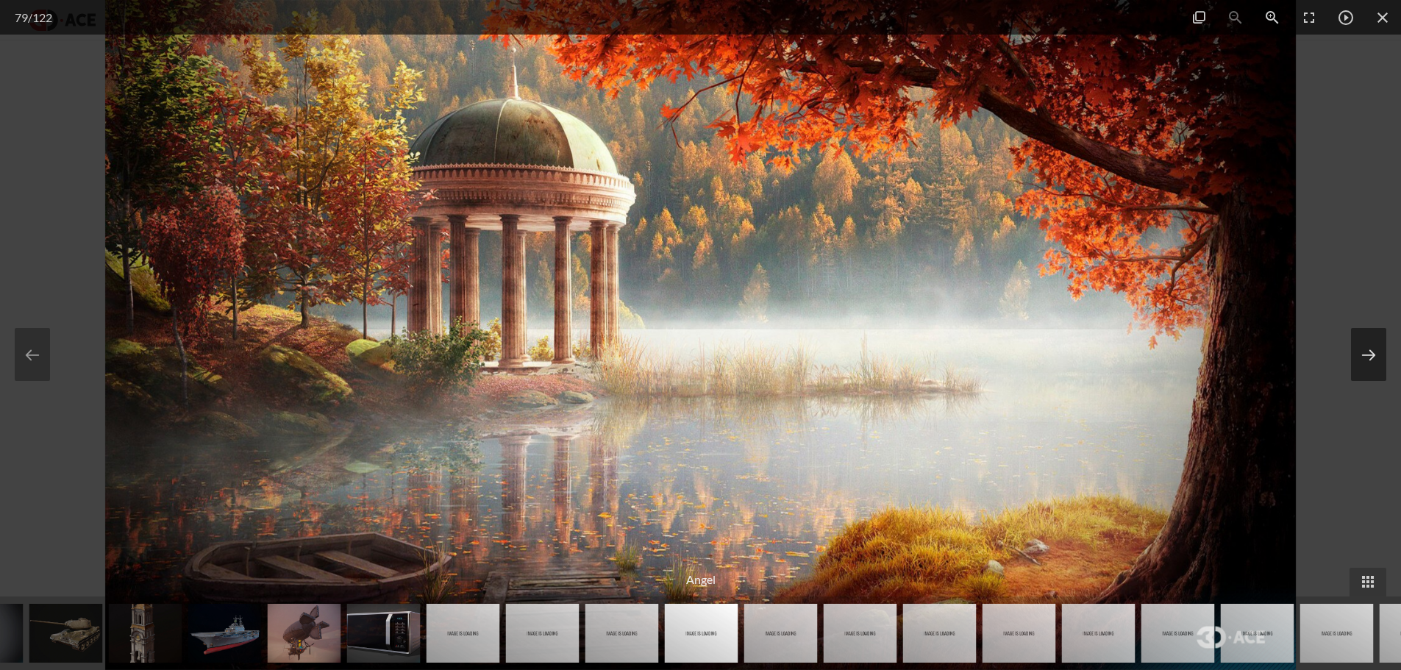
click at [1381, 352] on button at bounding box center [1368, 354] width 35 height 53
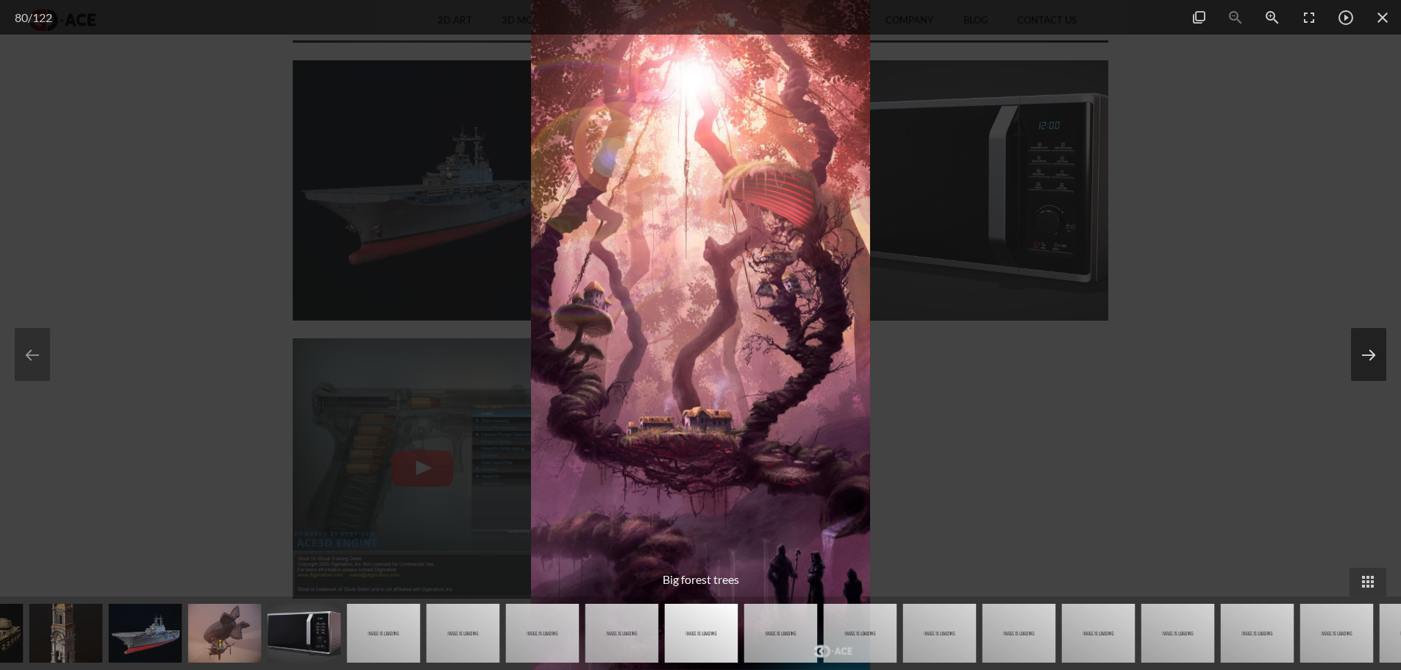
click at [1381, 352] on button at bounding box center [1368, 354] width 35 height 53
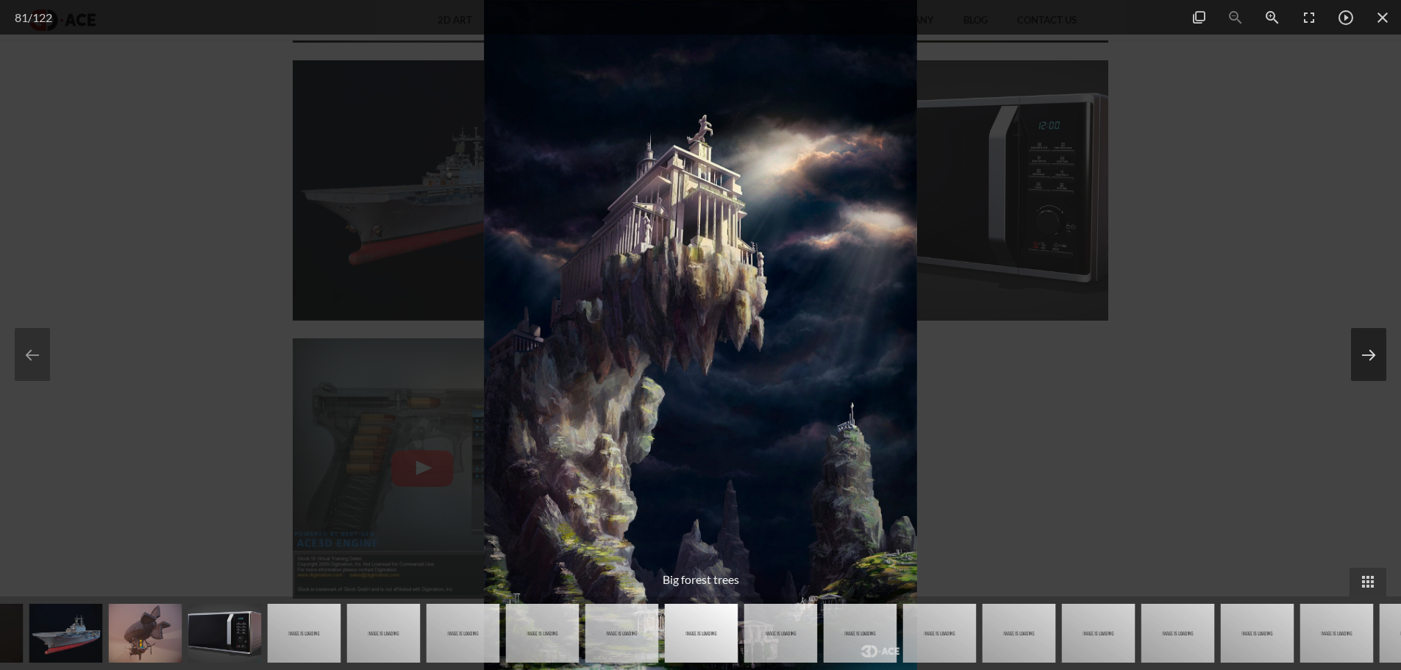
click at [1381, 352] on button at bounding box center [1368, 354] width 35 height 53
